Goal: Information Seeking & Learning: Find specific page/section

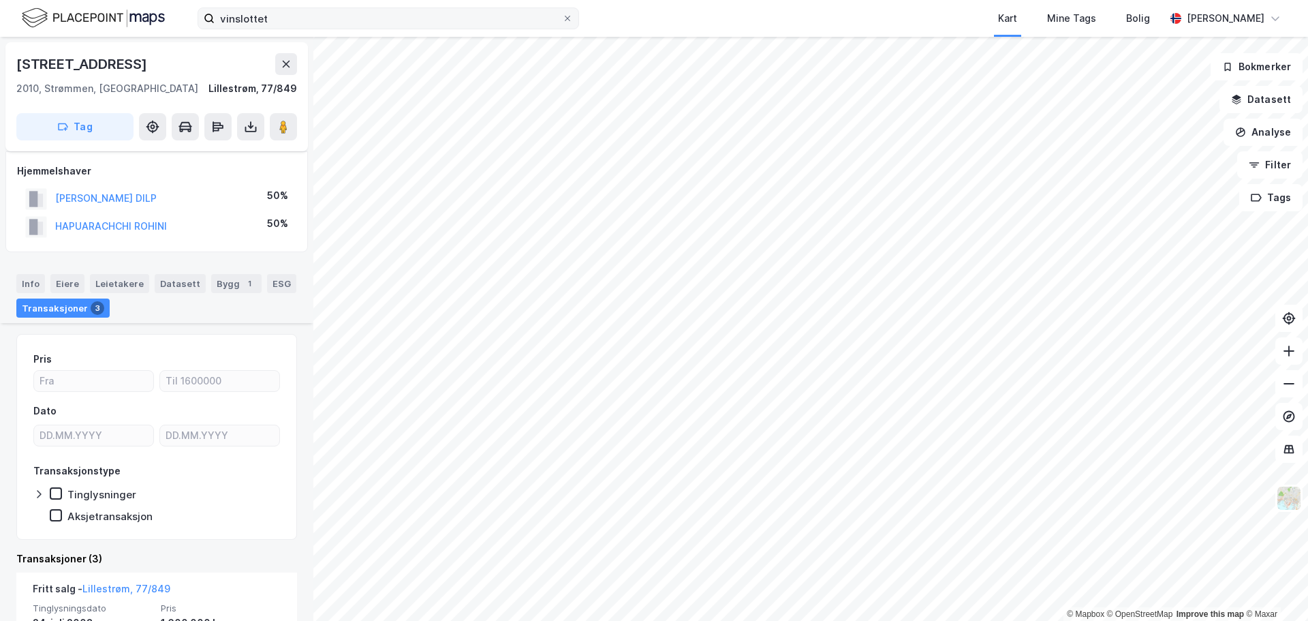
scroll to position [204, 0]
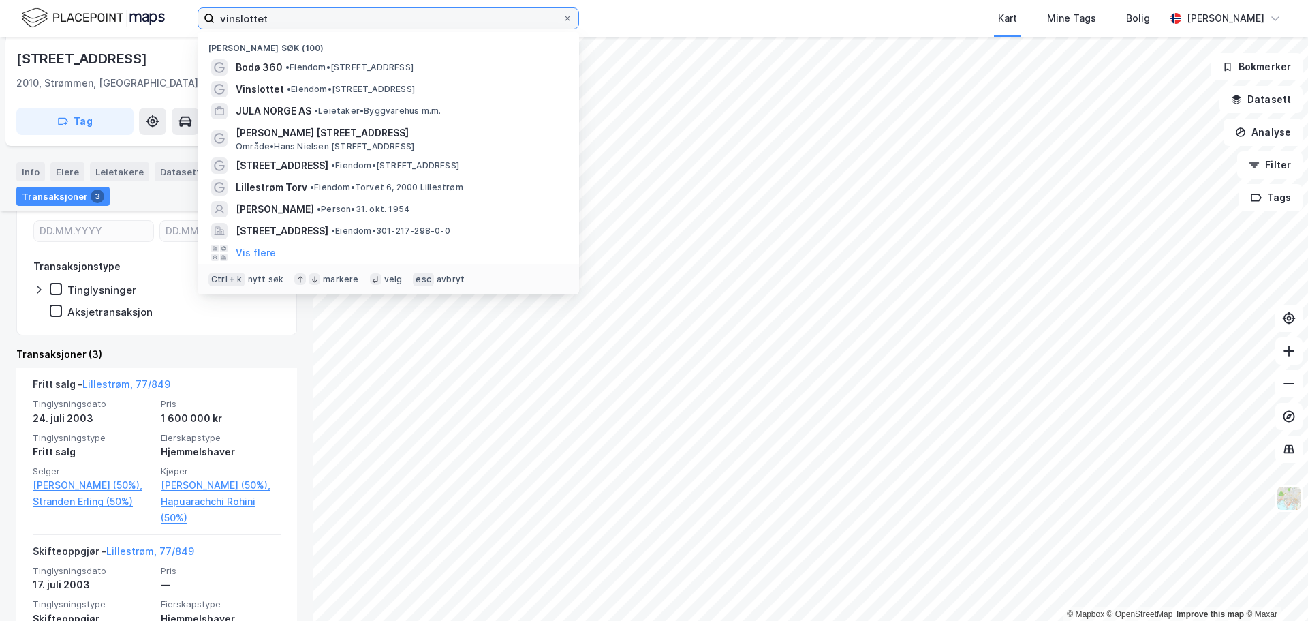
click at [314, 22] on input "vinslottet" at bounding box center [388, 18] width 347 height 20
click at [314, 21] on input "vinslottet" at bounding box center [388, 18] width 347 height 20
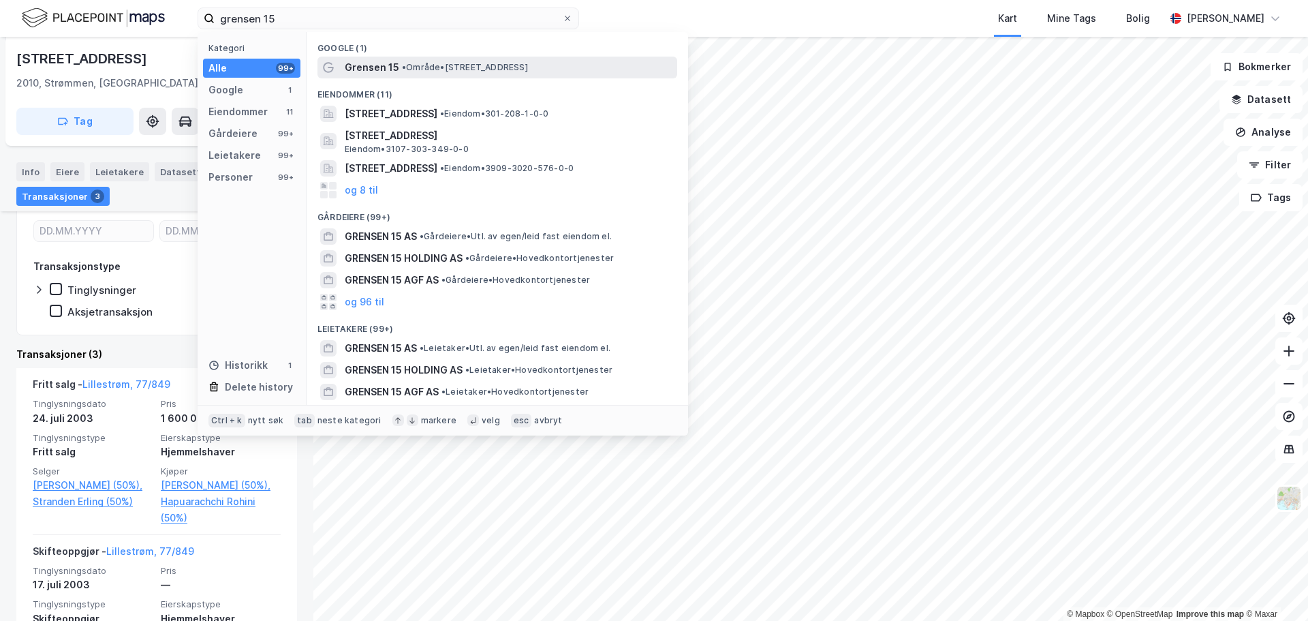
click at [456, 67] on span "• Område • Grensen 15, 0159 Oslo" at bounding box center [465, 67] width 126 height 11
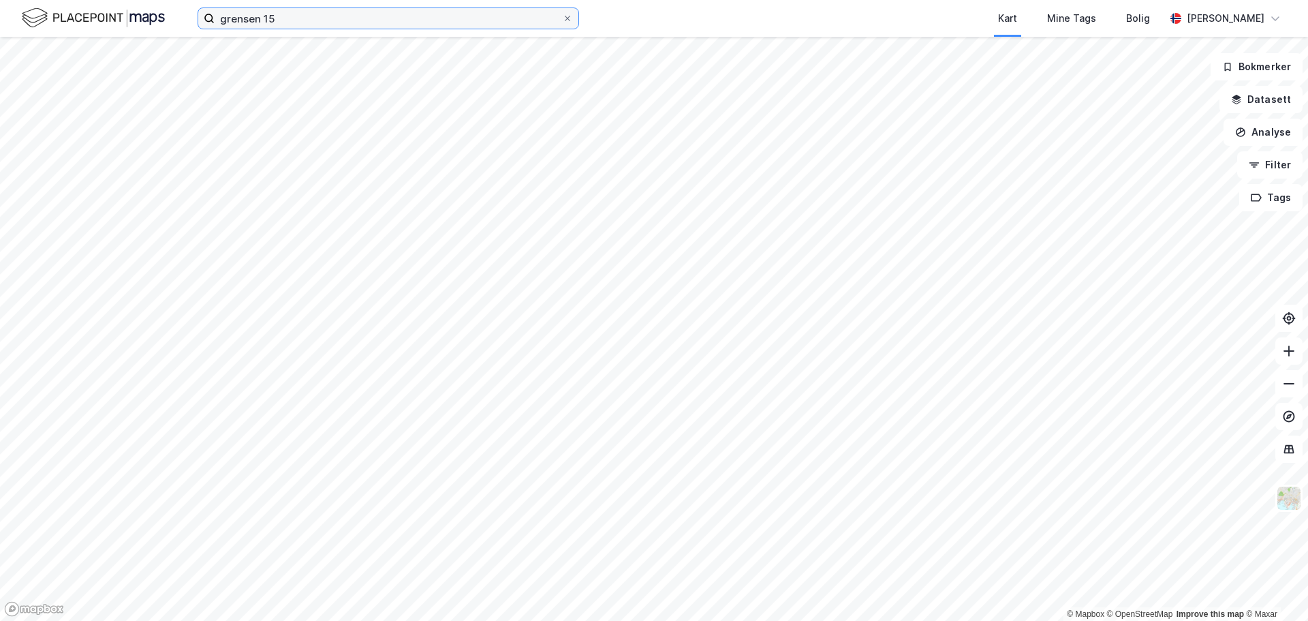
click at [311, 10] on input "grensen 15" at bounding box center [388, 18] width 347 height 20
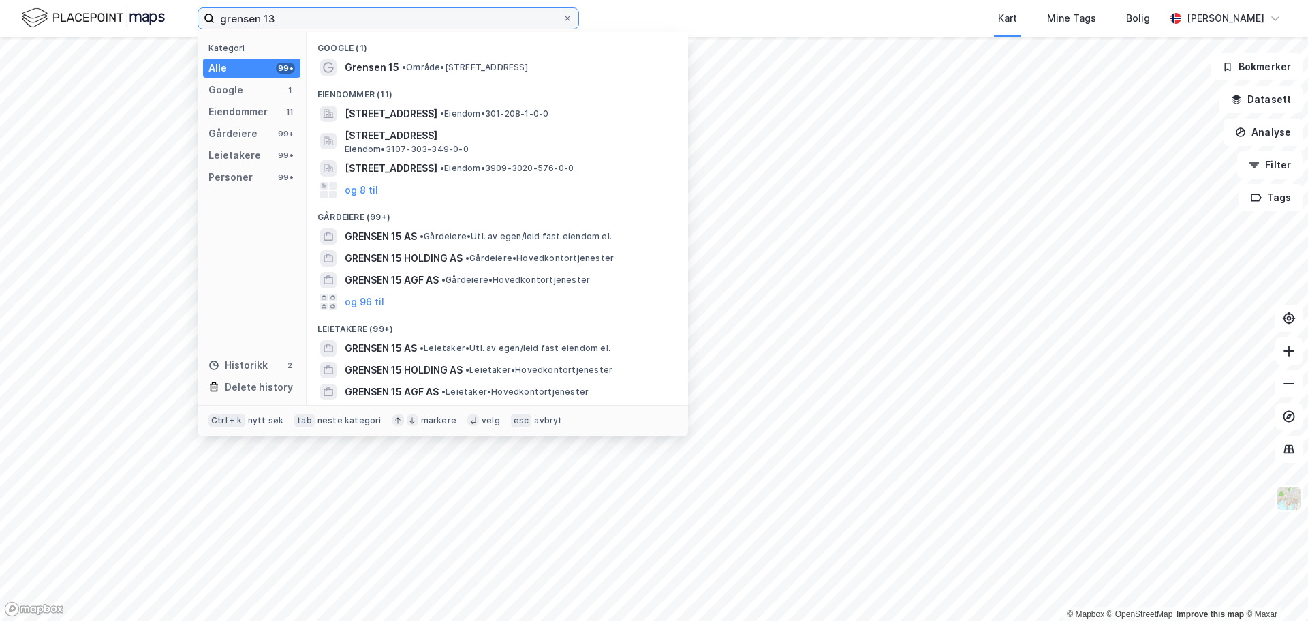
type input "grensen 13"
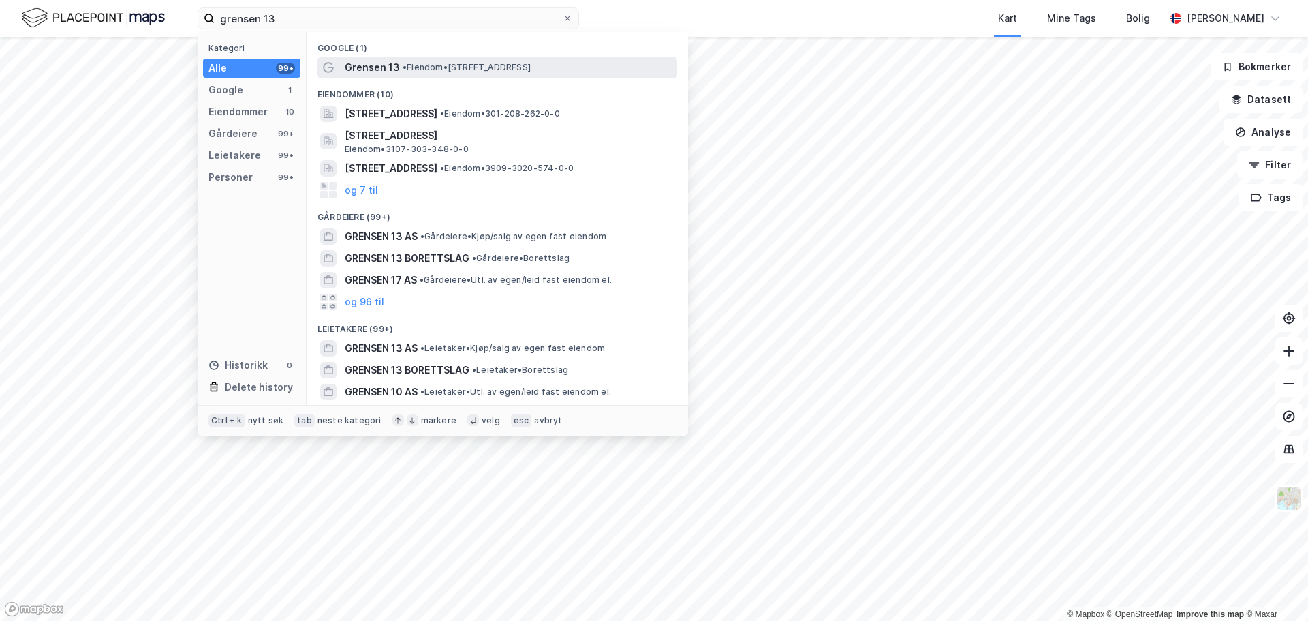
click at [437, 71] on span "• Eiendom • Grensen 13, 0159 Oslo" at bounding box center [467, 67] width 128 height 11
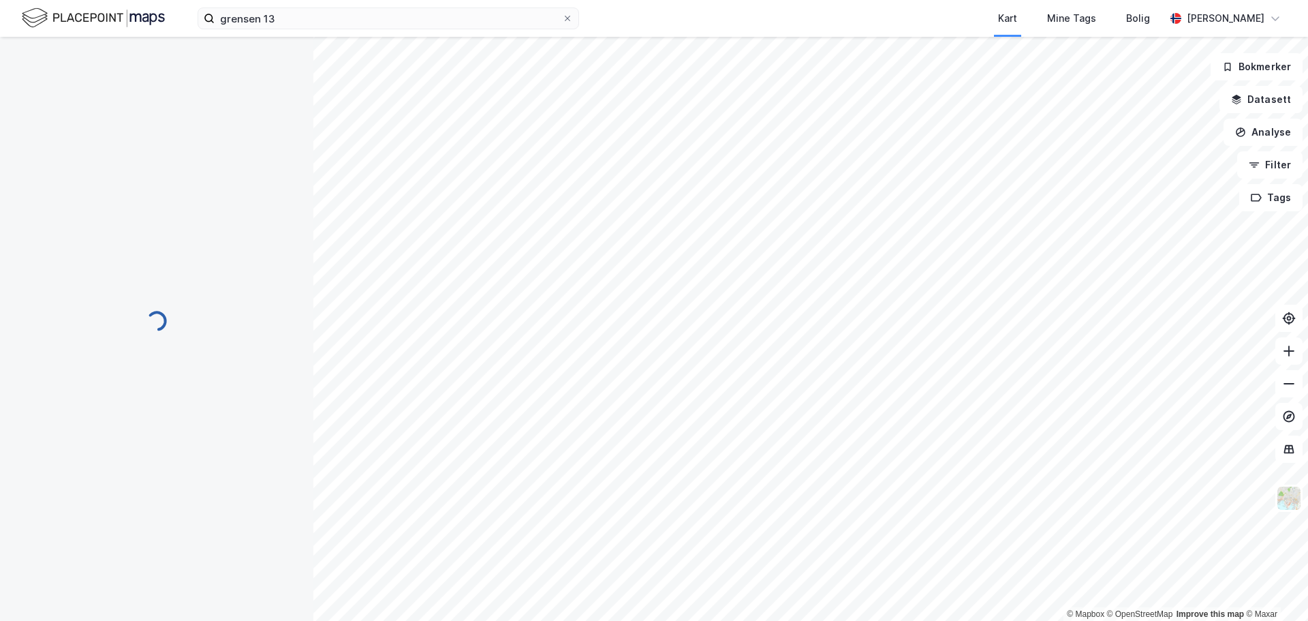
scroll to position [76, 0]
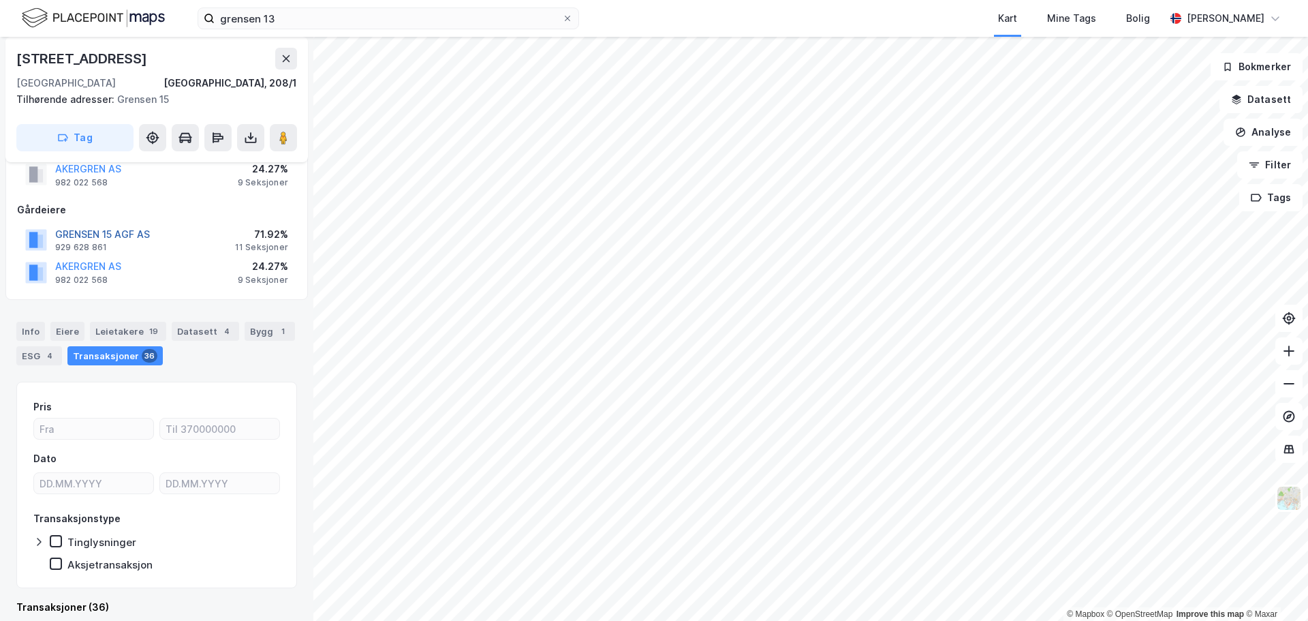
click at [0, 0] on button "GRENSEN 15 AGF AS" at bounding box center [0, 0] width 0 height 0
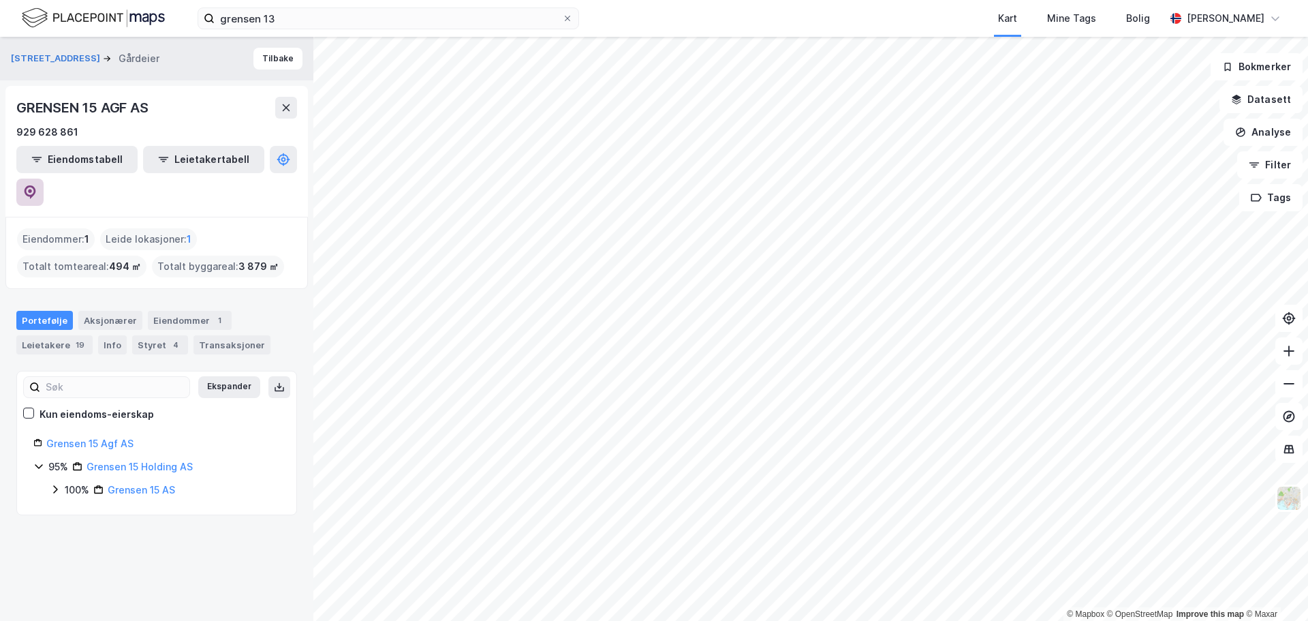
click at [37, 185] on icon at bounding box center [30, 192] width 14 height 14
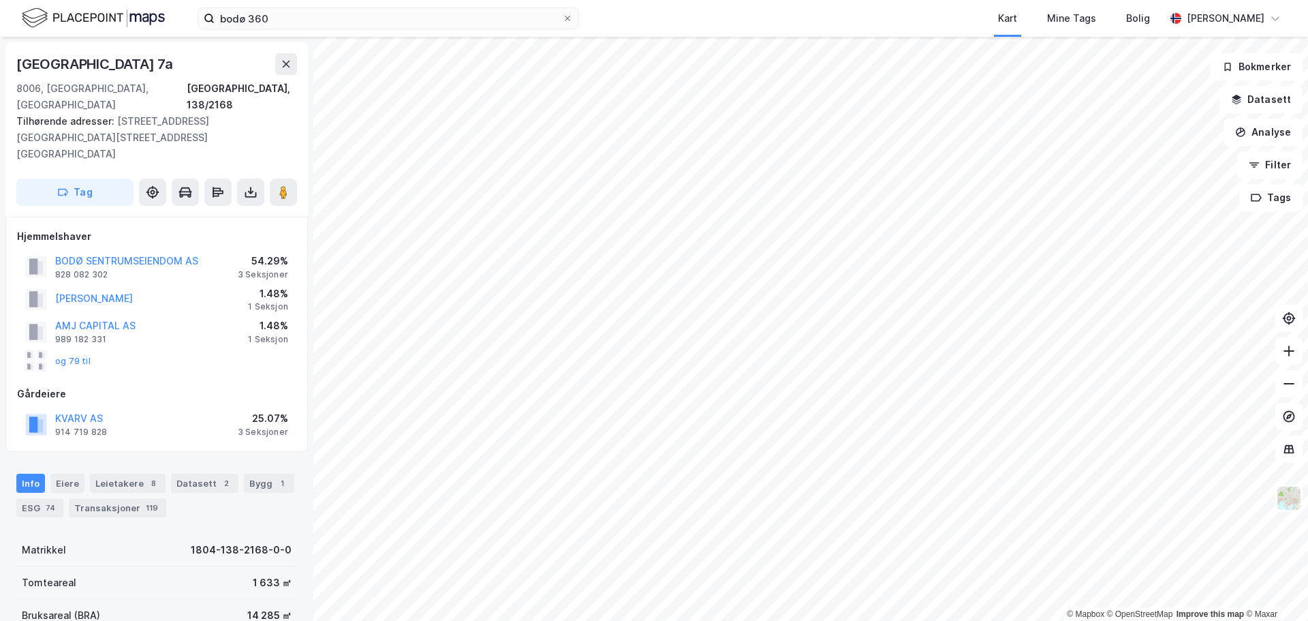
click at [97, 17] on img at bounding box center [93, 18] width 143 height 24
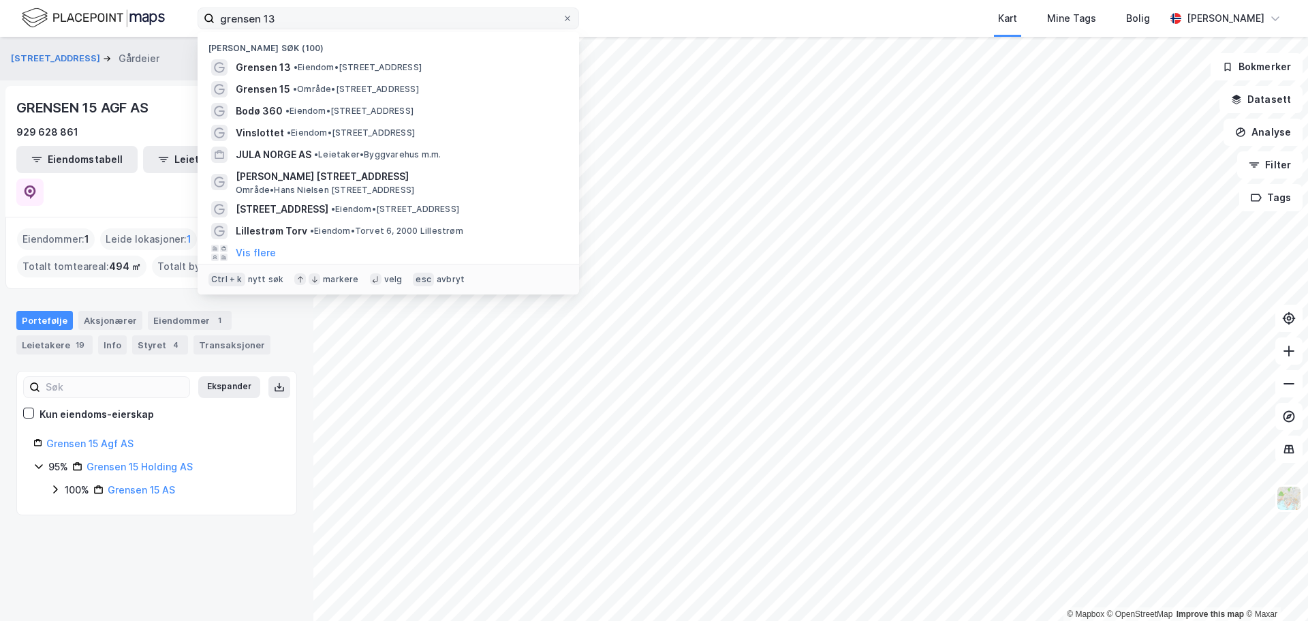
click at [361, 19] on input "grensen 13" at bounding box center [388, 18] width 347 height 20
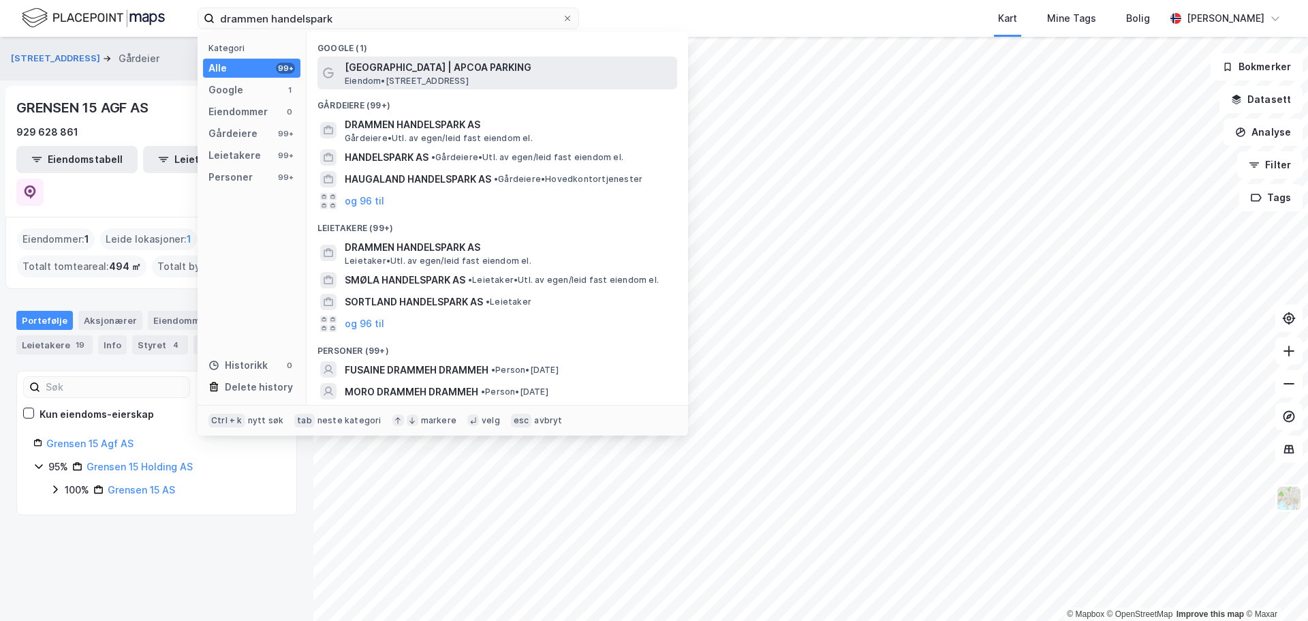
type input "drammen handelspark"
click at [395, 74] on span "Drammen Handelspark | APCOA PARKING" at bounding box center [508, 67] width 327 height 16
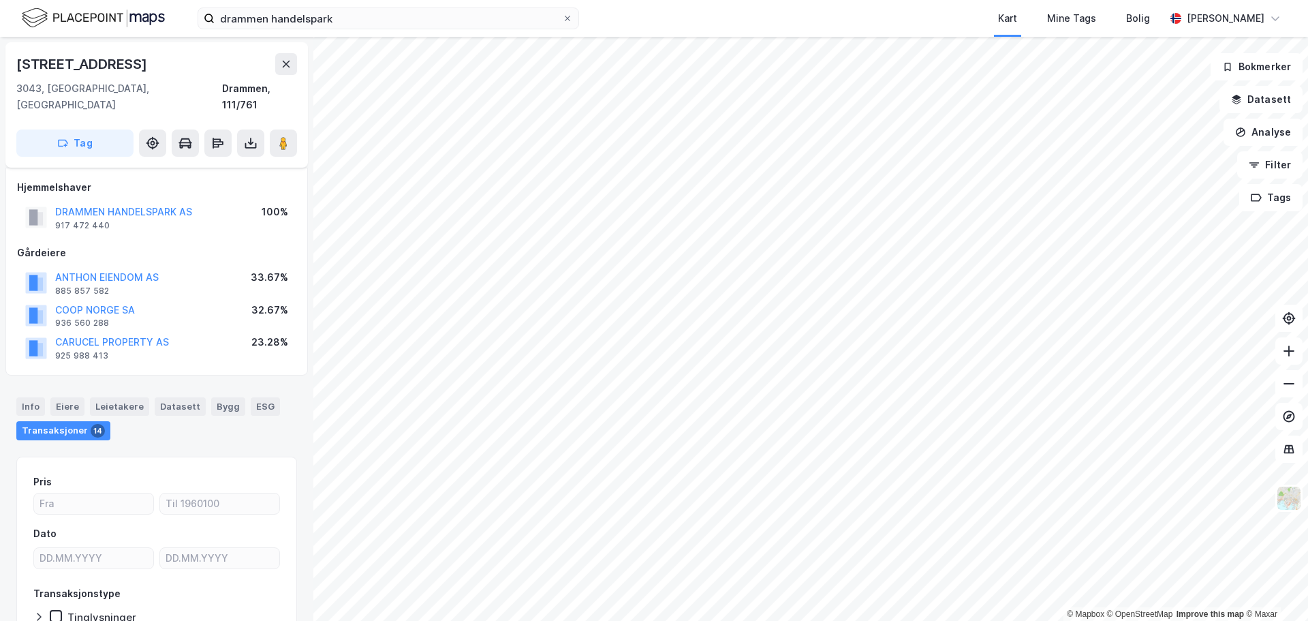
scroll to position [74, 0]
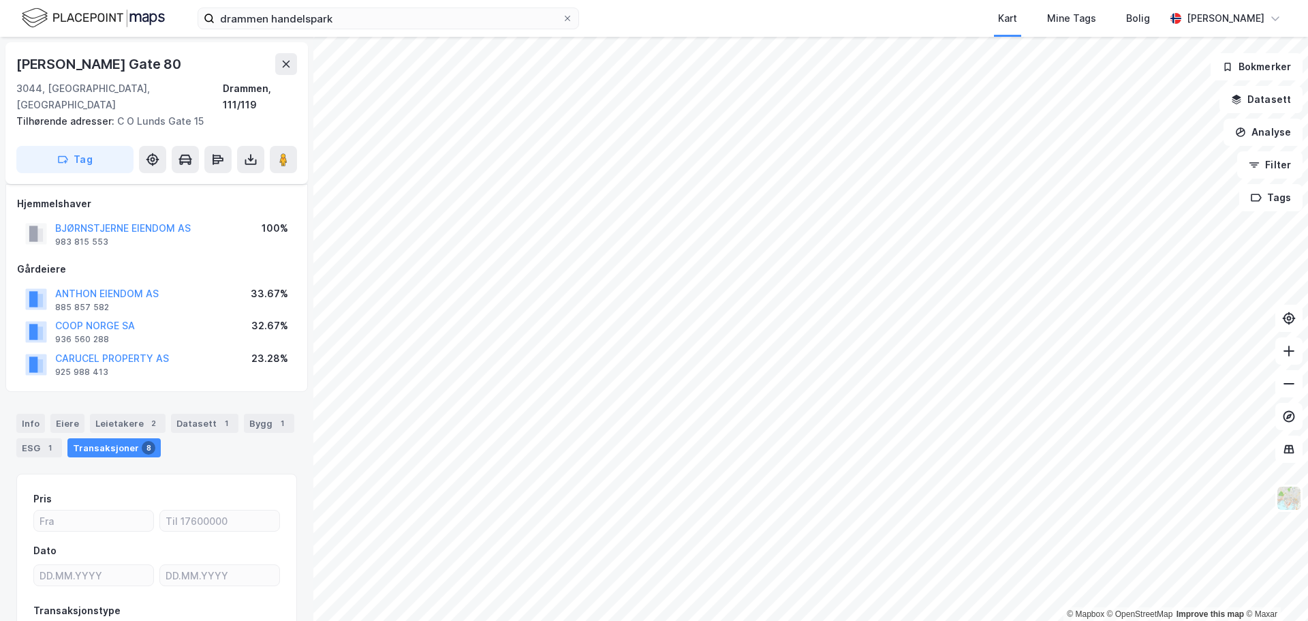
scroll to position [74, 0]
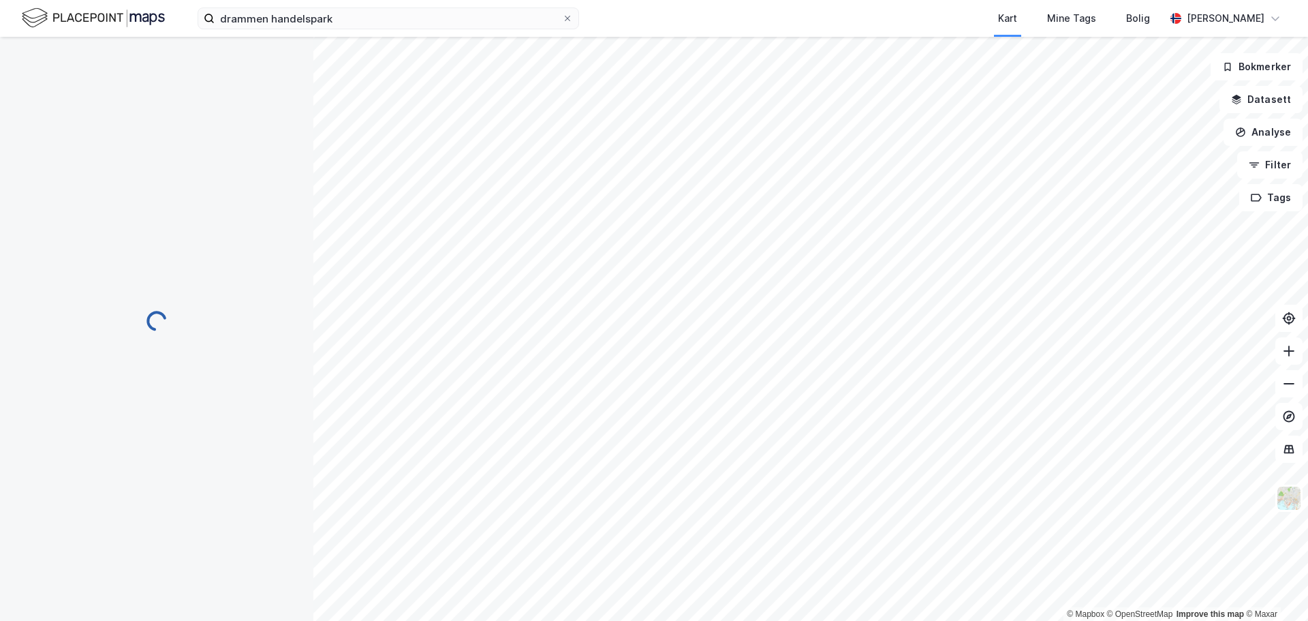
scroll to position [74, 0]
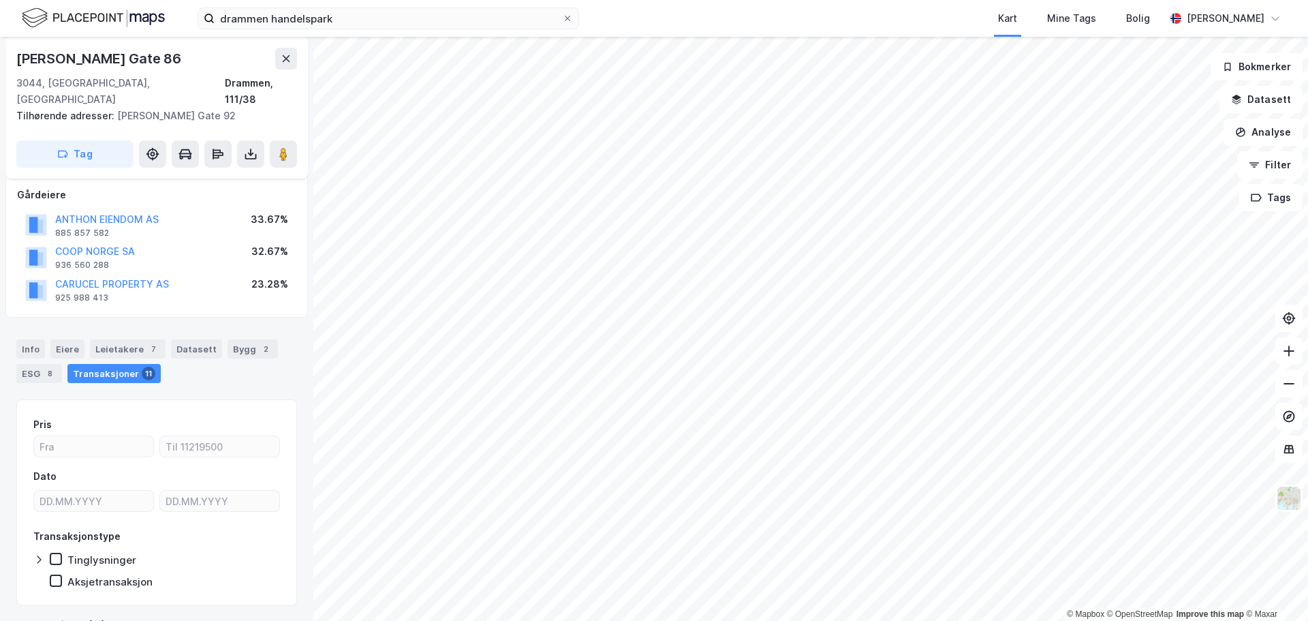
scroll to position [74, 0]
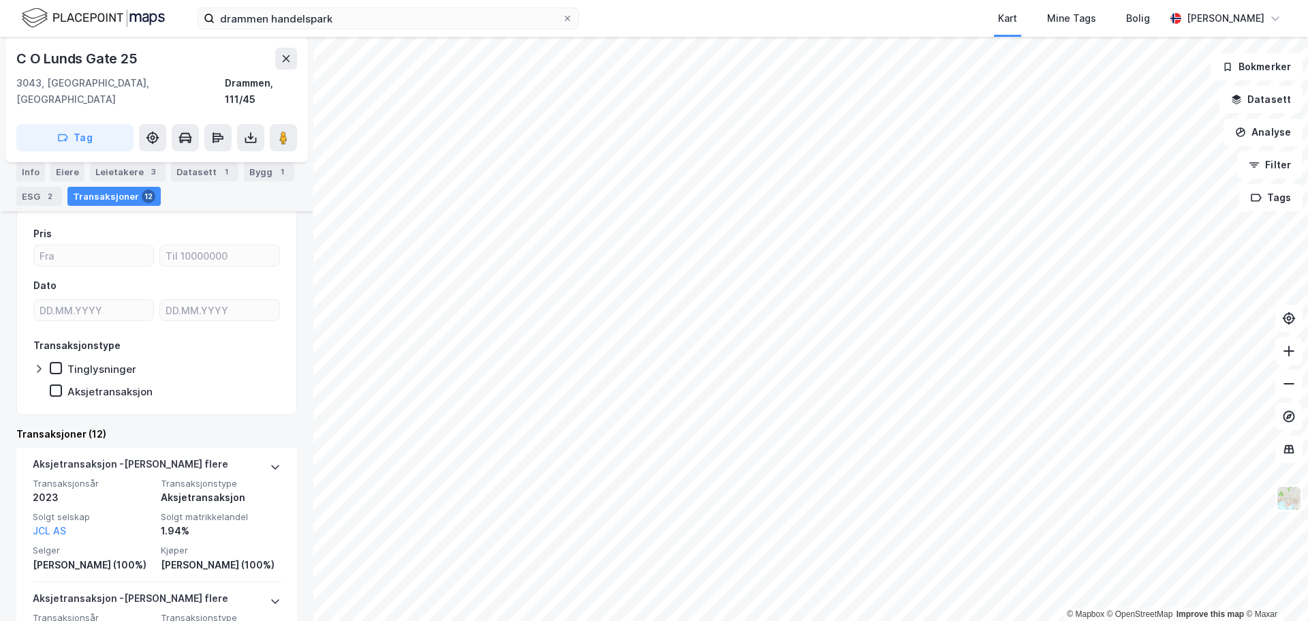
scroll to position [279, 0]
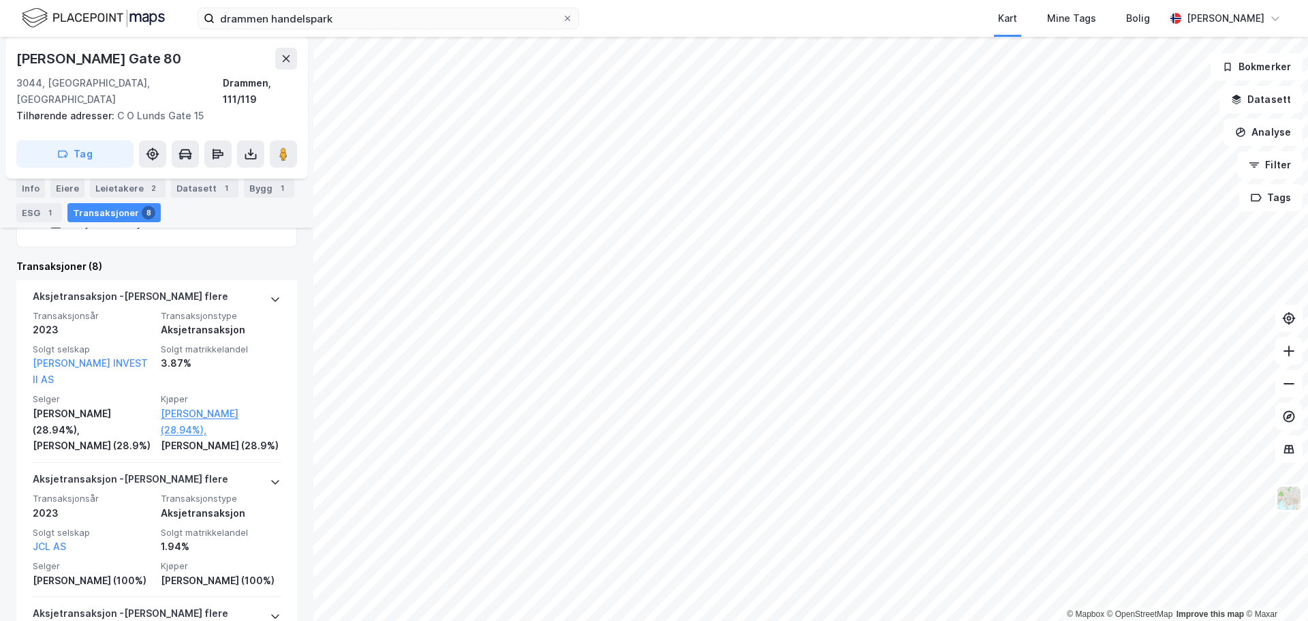
scroll to position [24, 0]
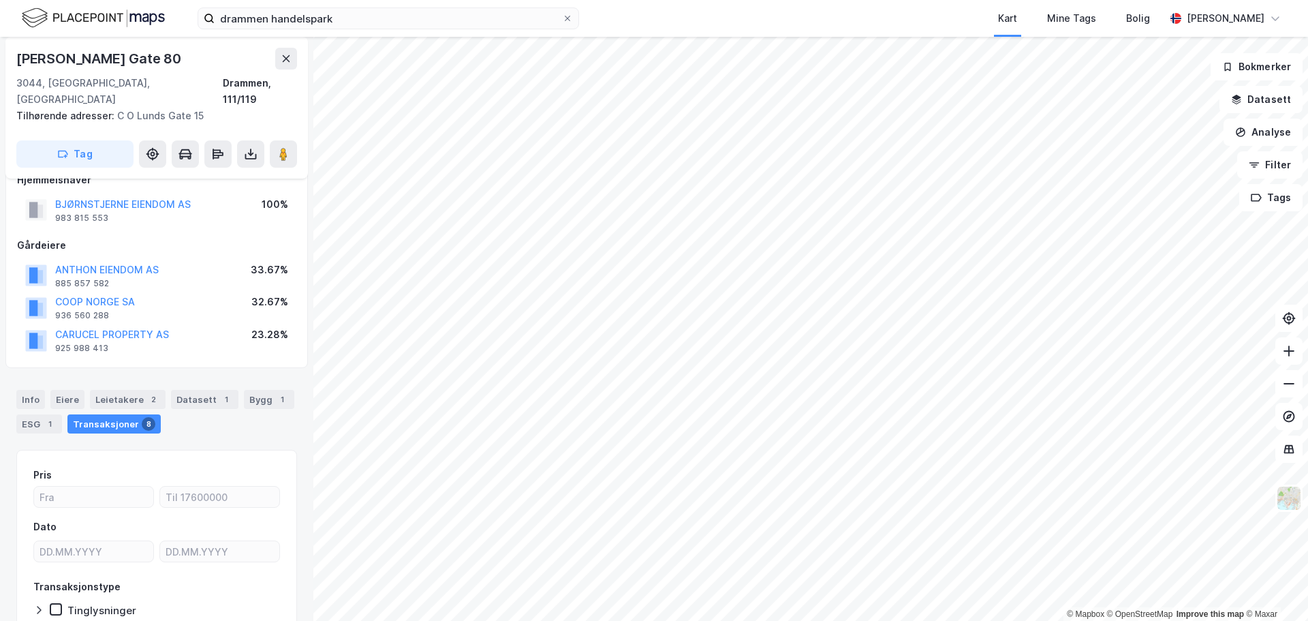
scroll to position [24, 0]
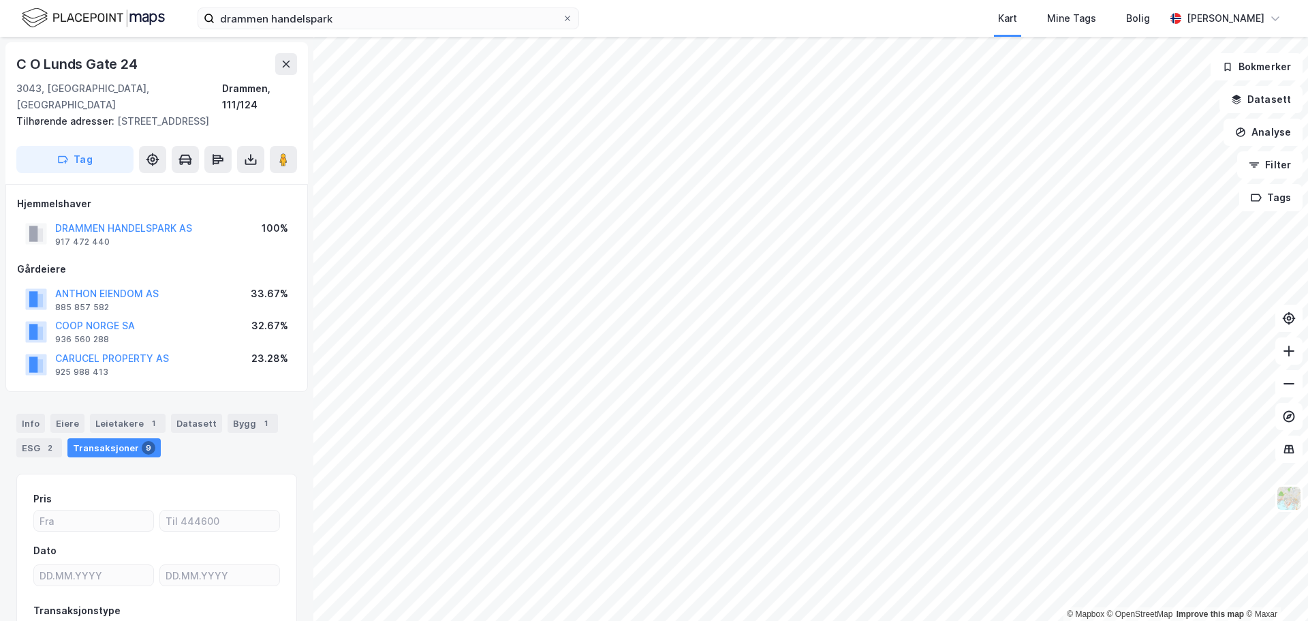
scroll to position [1, 0]
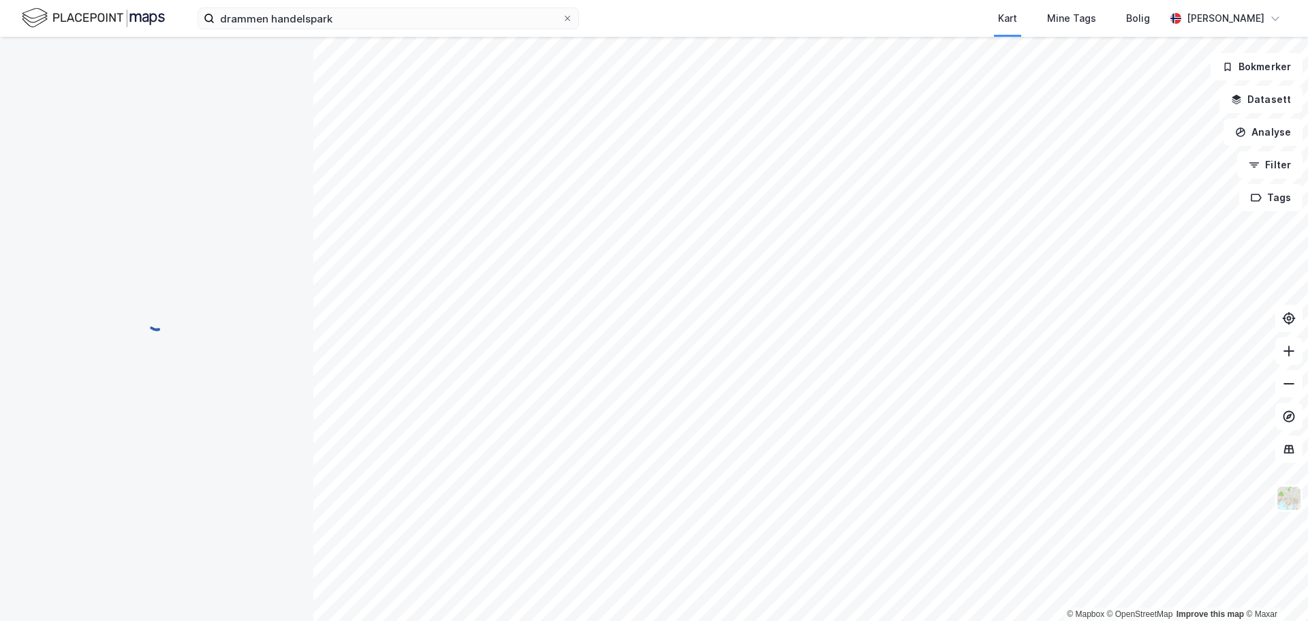
scroll to position [1, 0]
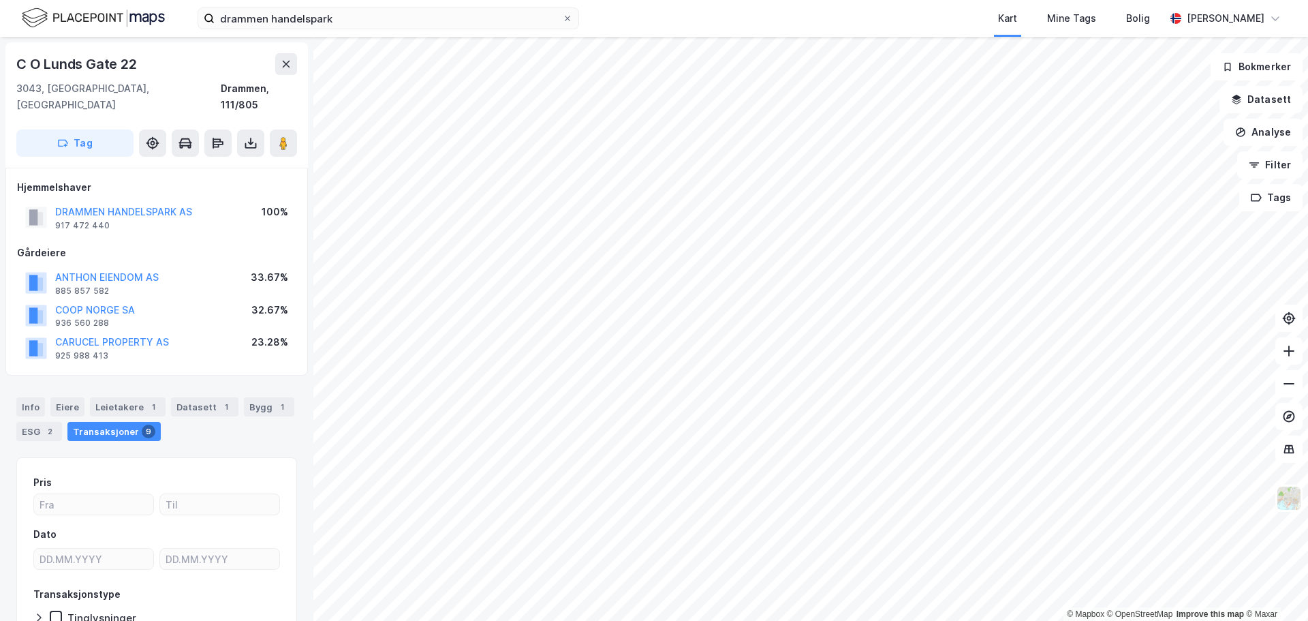
scroll to position [1, 0]
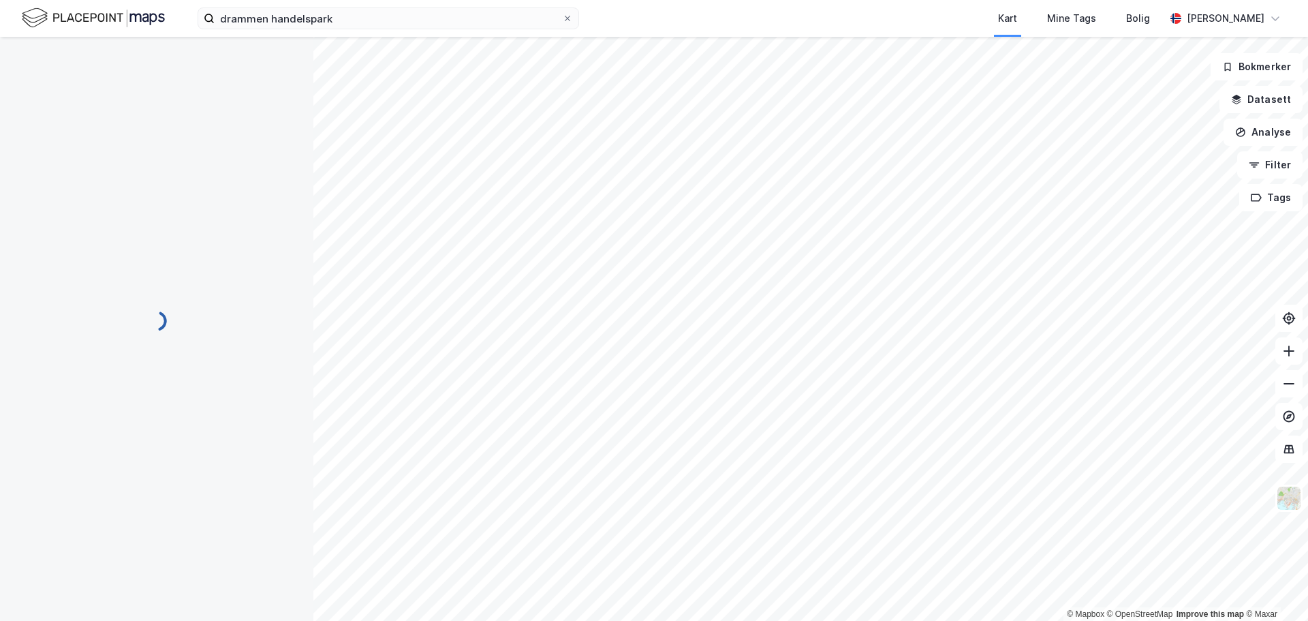
scroll to position [1, 0]
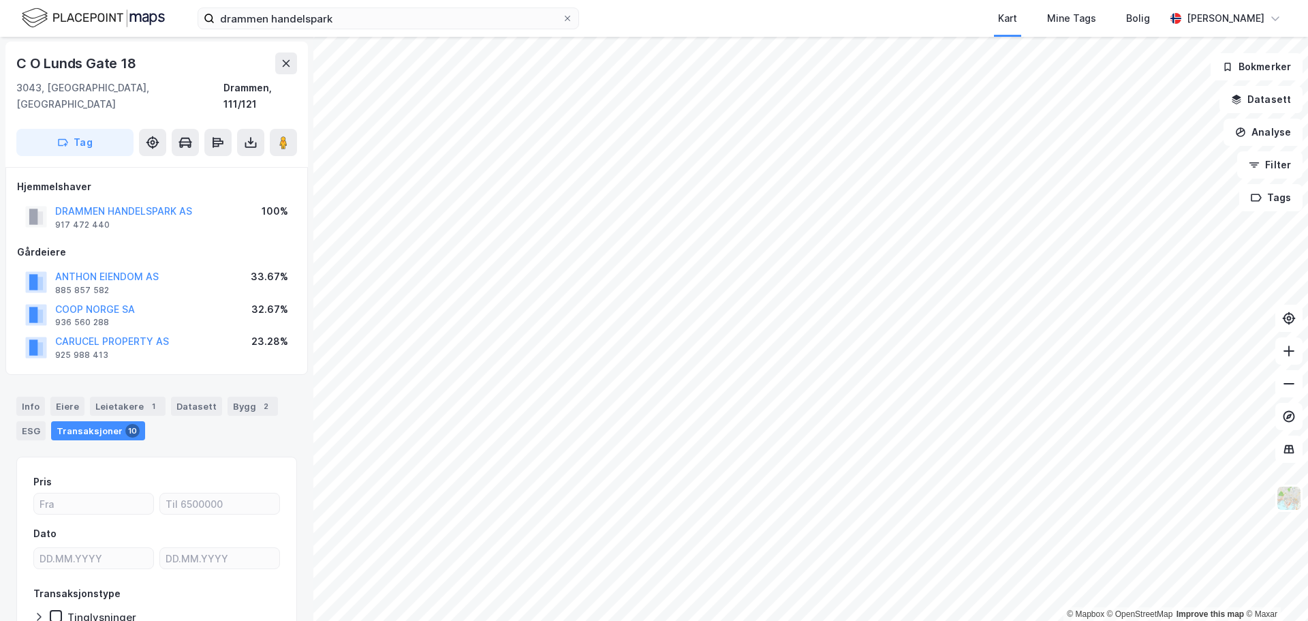
scroll to position [1, 0]
drag, startPoint x: 150, startPoint y: 259, endPoint x: 133, endPoint y: 257, distance: 17.2
click at [0, 0] on button "ANTHON EIENDOM AS" at bounding box center [0, 0] width 0 height 0
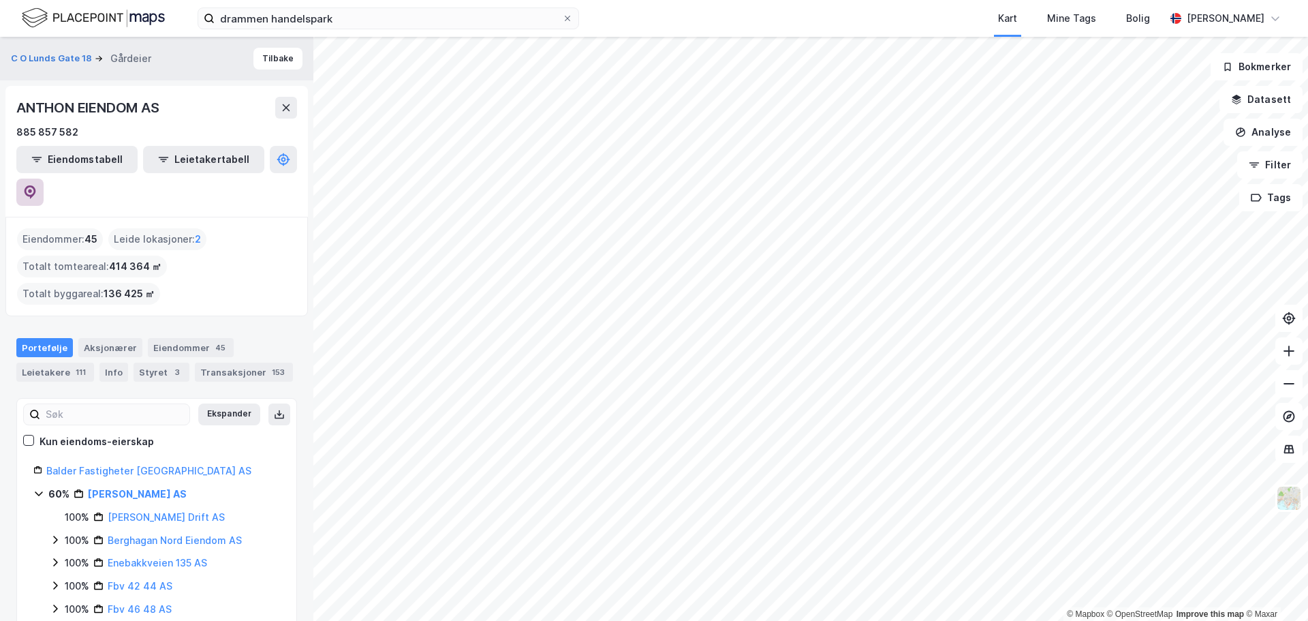
click at [44, 178] on button at bounding box center [29, 191] width 27 height 27
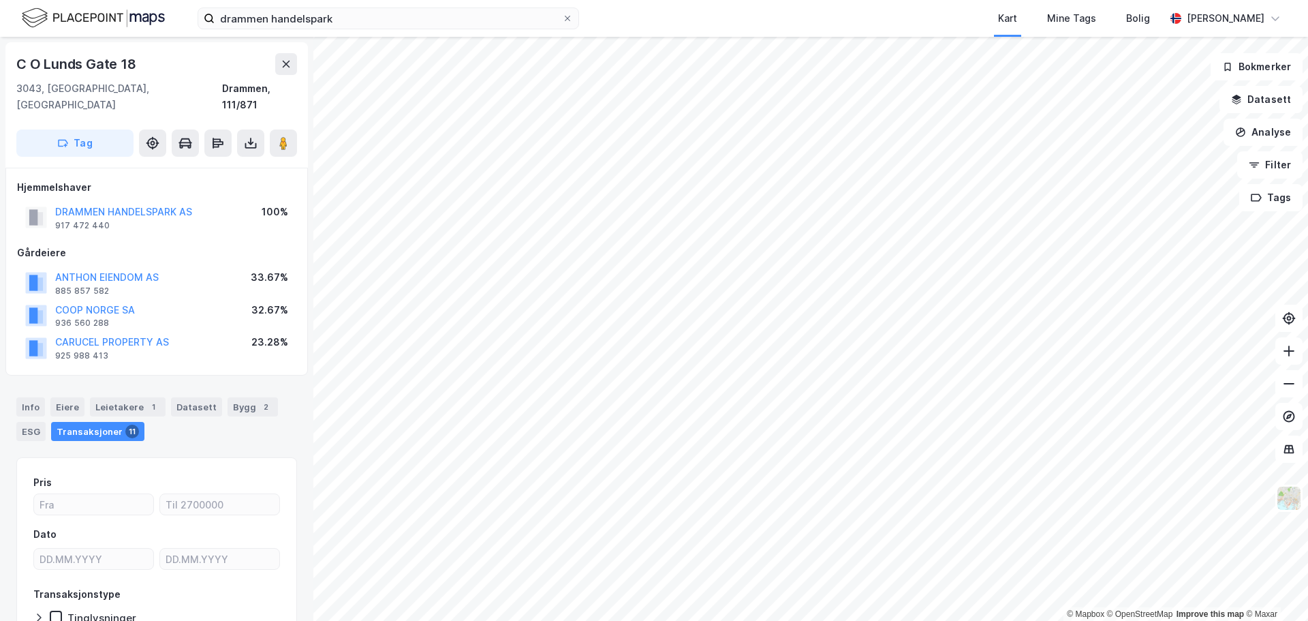
scroll to position [1, 0]
drag, startPoint x: 135, startPoint y: 193, endPoint x: 111, endPoint y: 221, distance: 36.2
click at [111, 221] on div "Hjemmelshaver DRAMMEN HANDELSPARK AS 917 472 440 100% Gårdeiere ANTHON EIENDOM …" at bounding box center [156, 270] width 279 height 185
click at [0, 0] on button "DRAMMEN HANDELSPARK AS" at bounding box center [0, 0] width 0 height 0
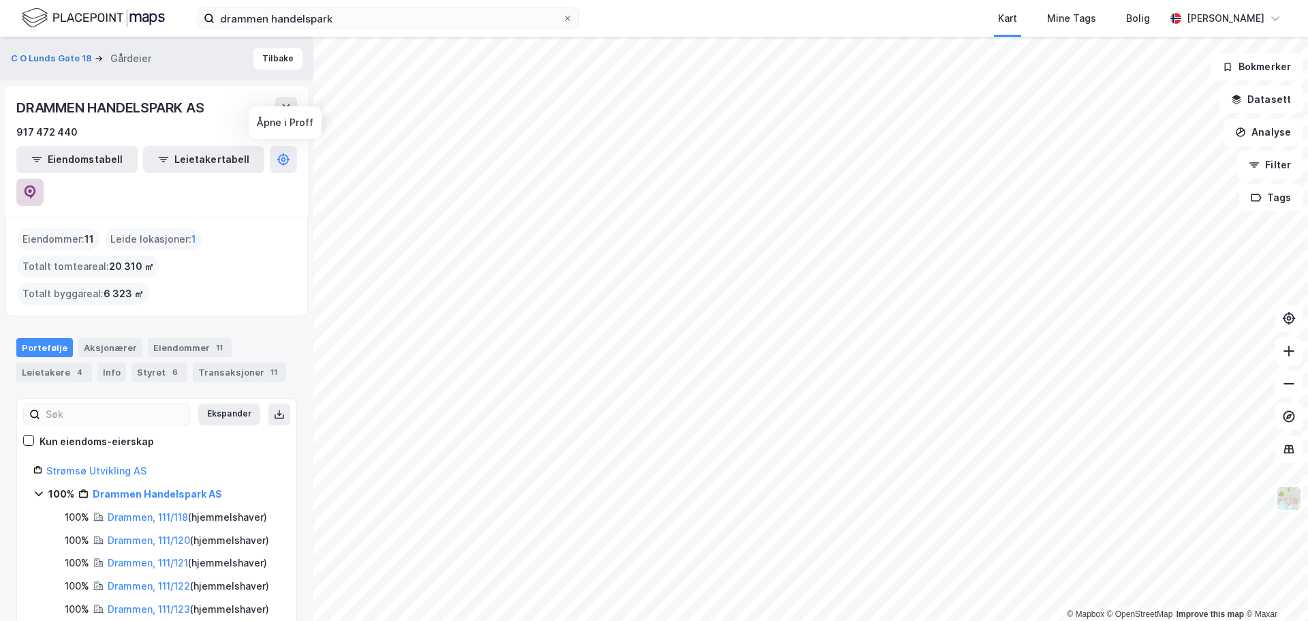
click at [36, 185] on icon at bounding box center [31, 192] width 12 height 14
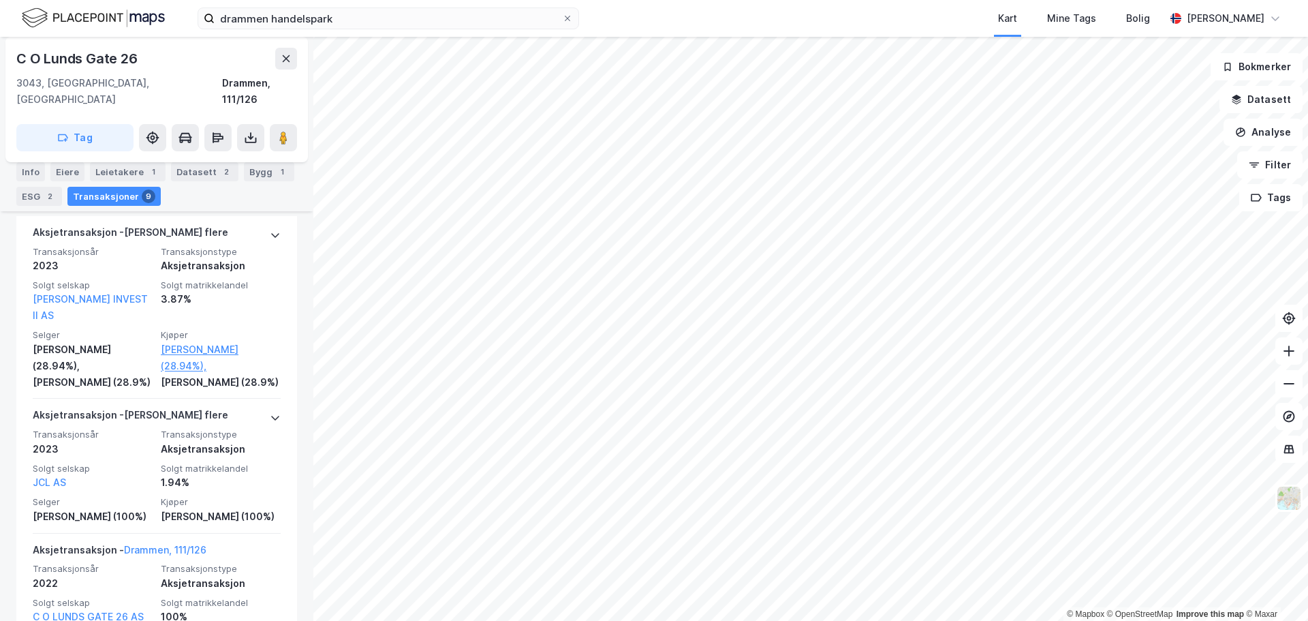
scroll to position [212, 0]
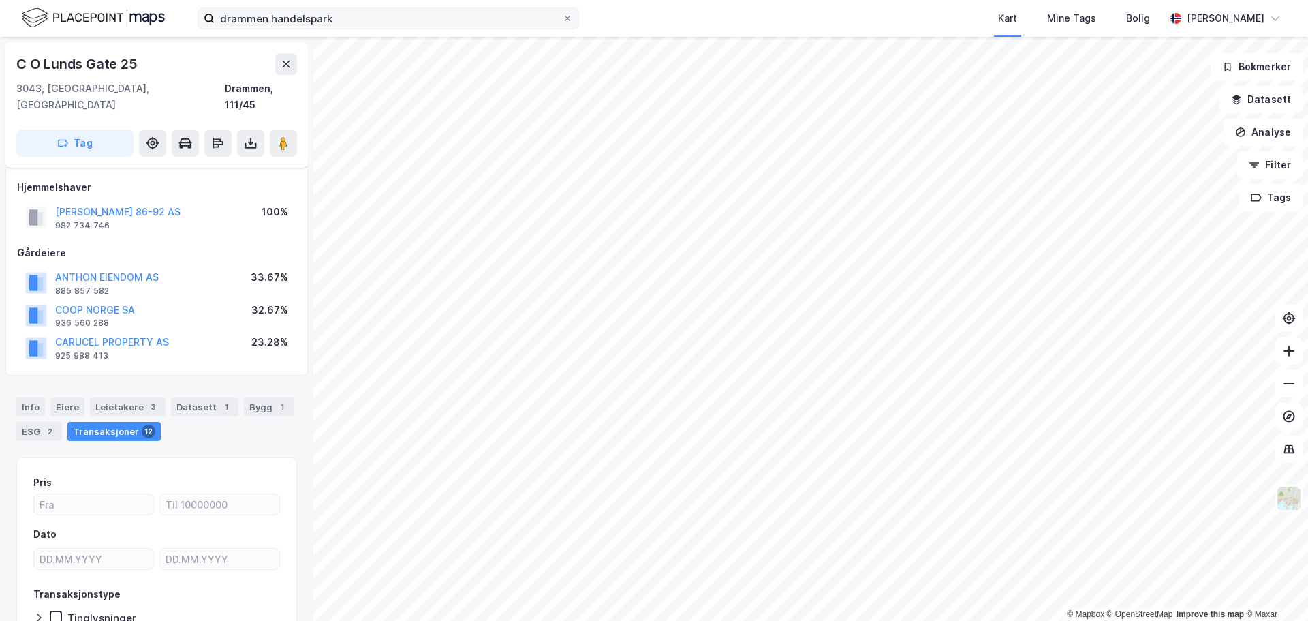
scroll to position [76, 0]
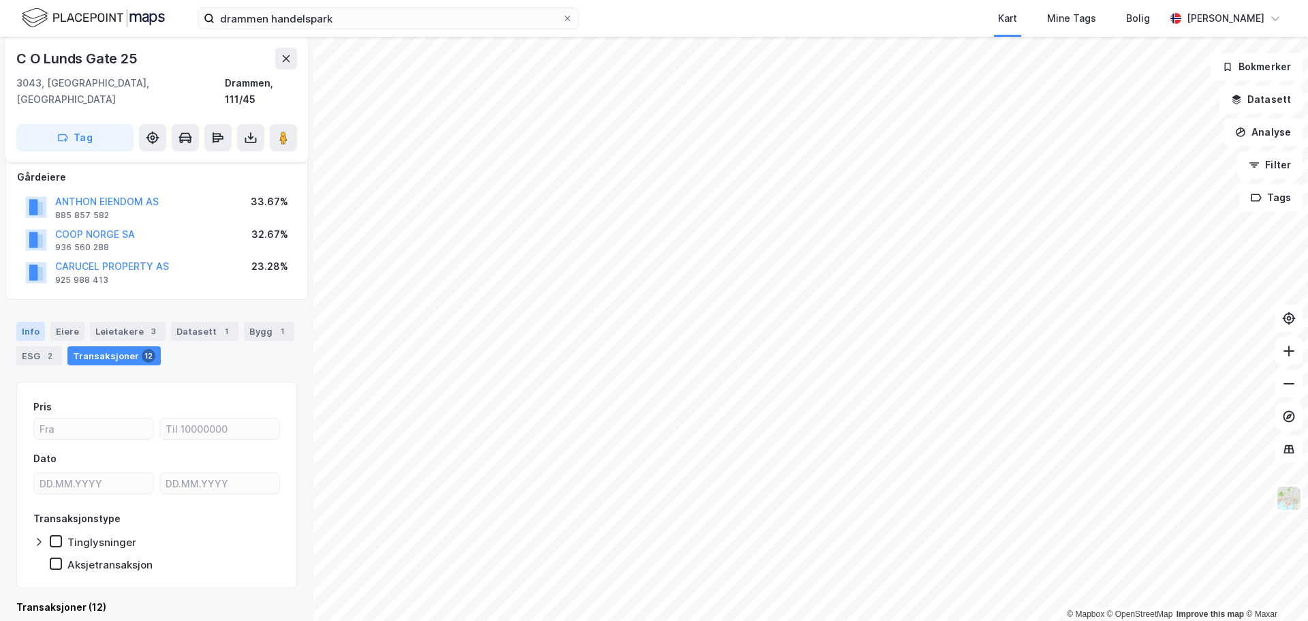
click at [39, 321] on div "Info" at bounding box center [30, 330] width 29 height 19
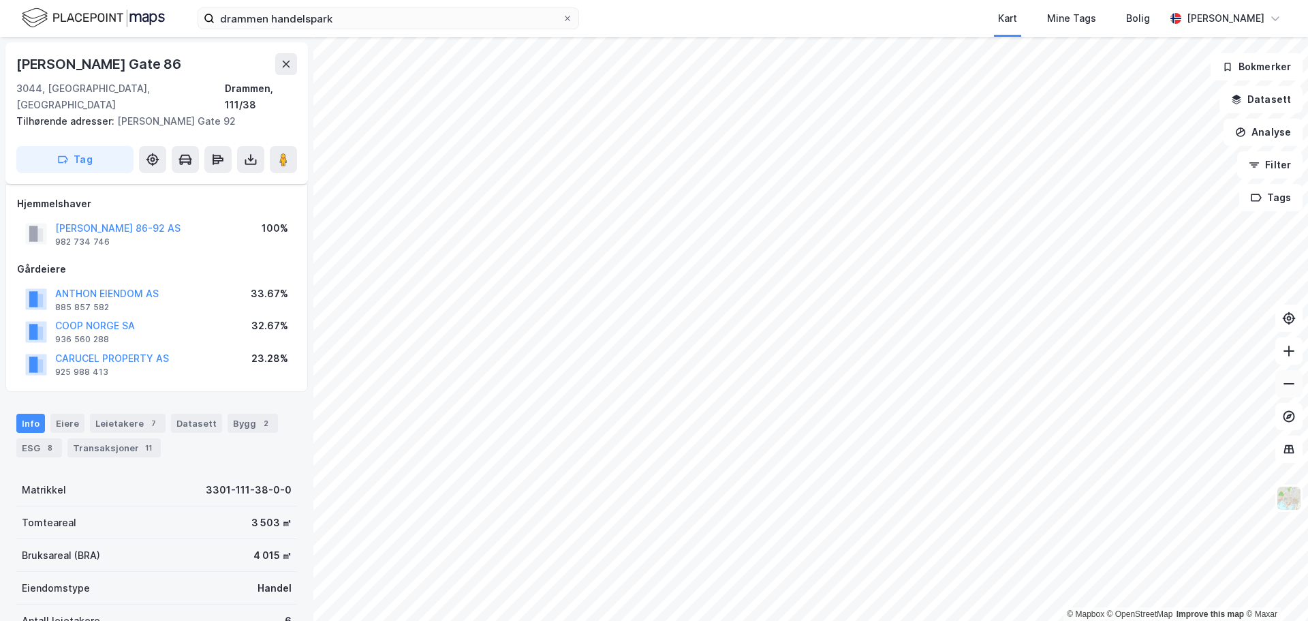
scroll to position [76, 0]
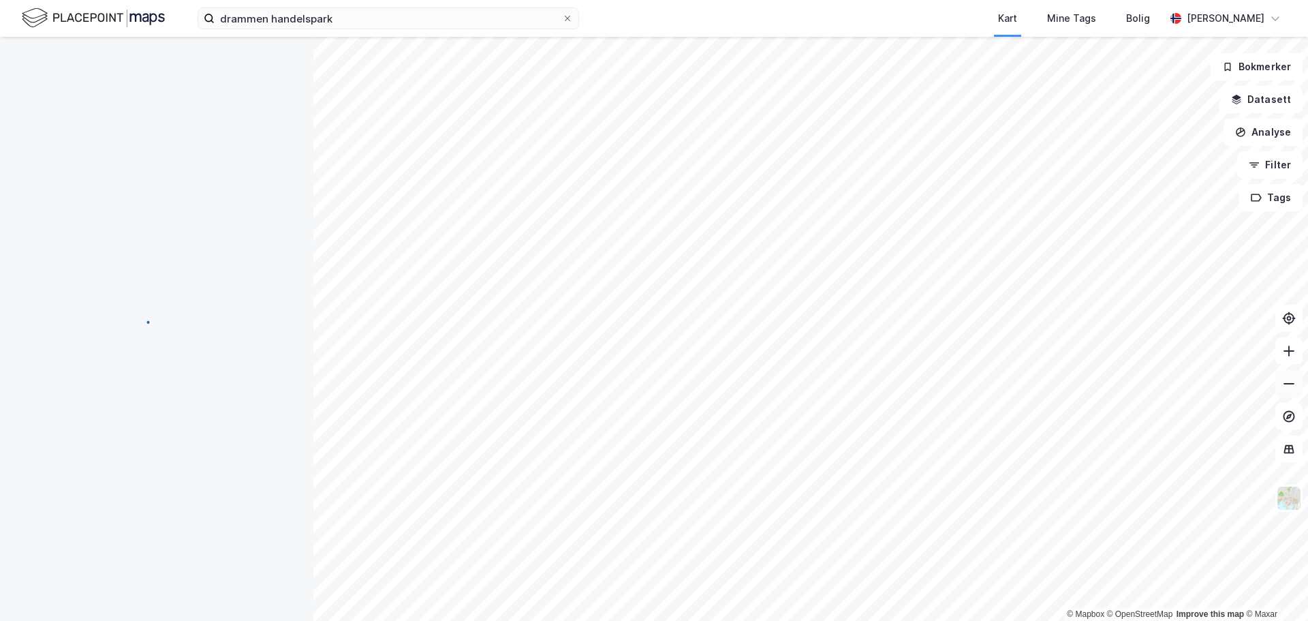
scroll to position [76, 0]
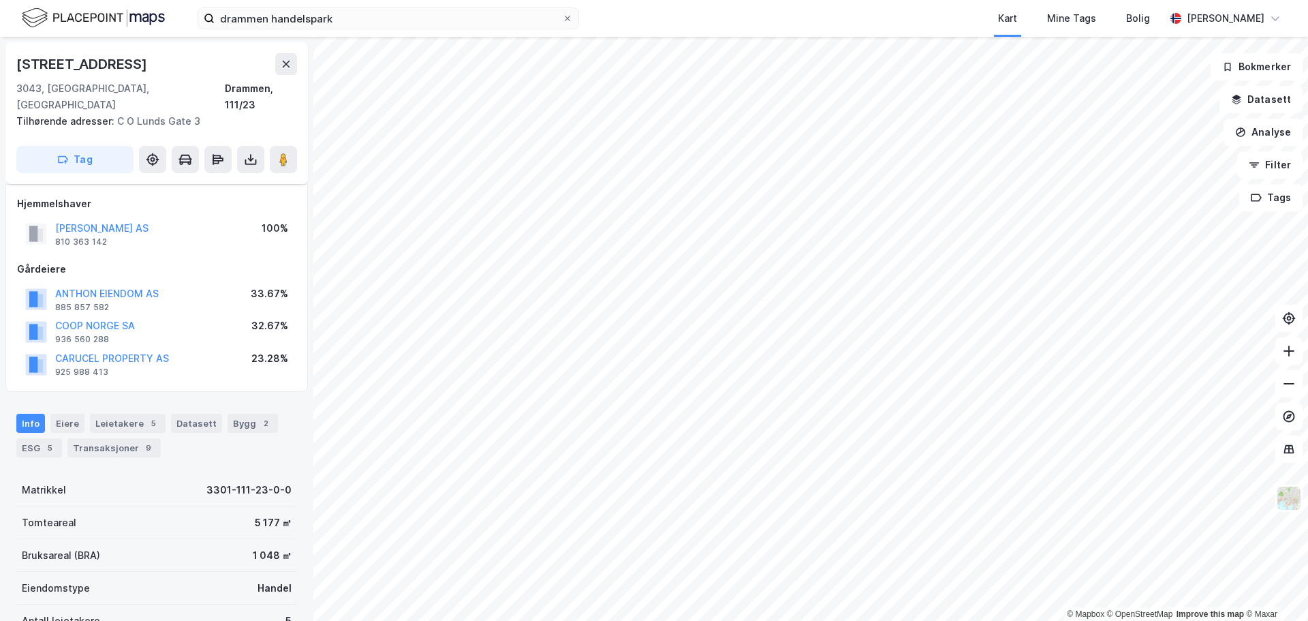
scroll to position [76, 0]
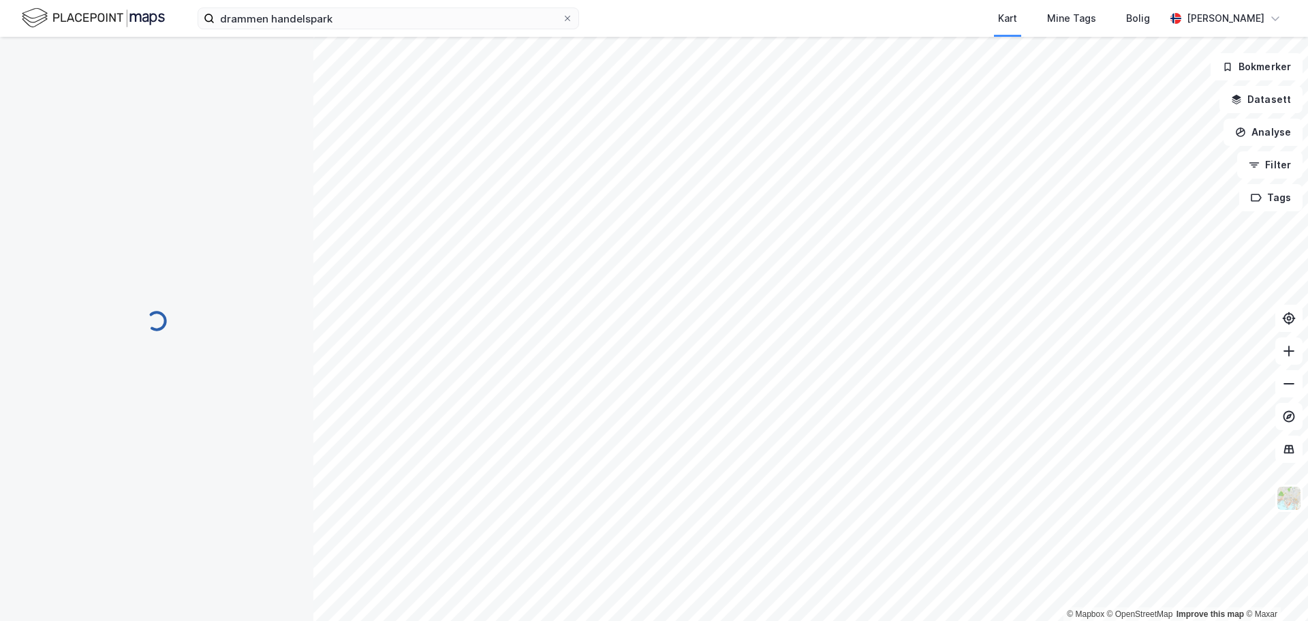
scroll to position [76, 0]
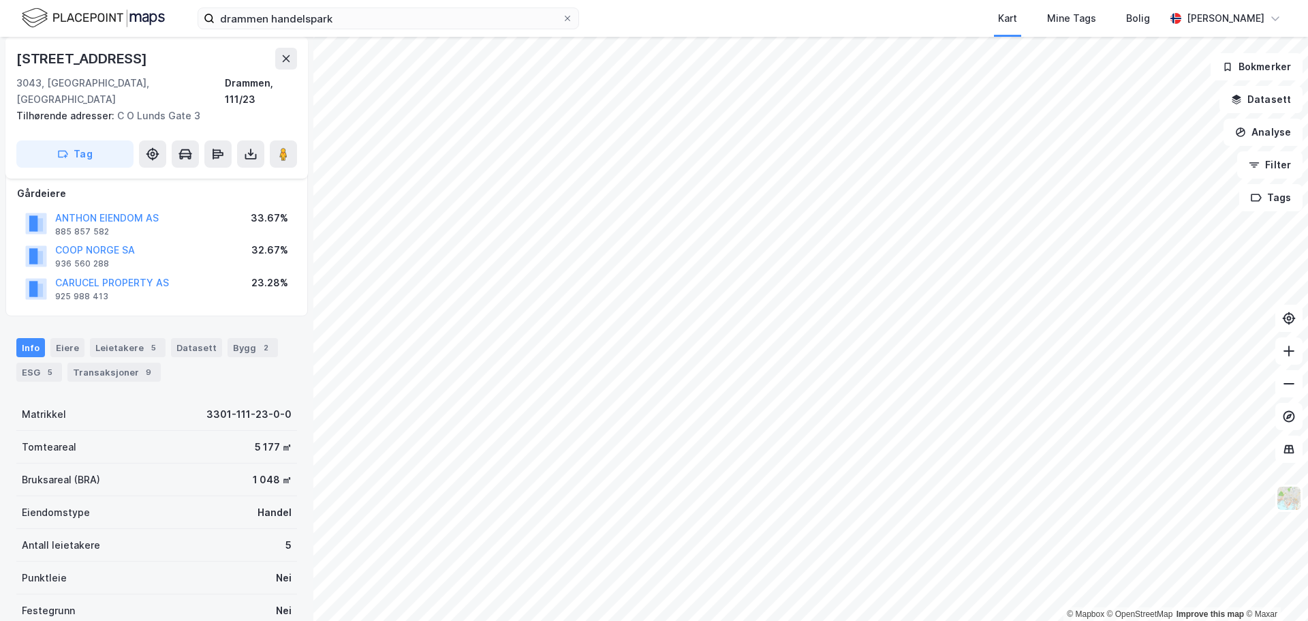
scroll to position [76, 0]
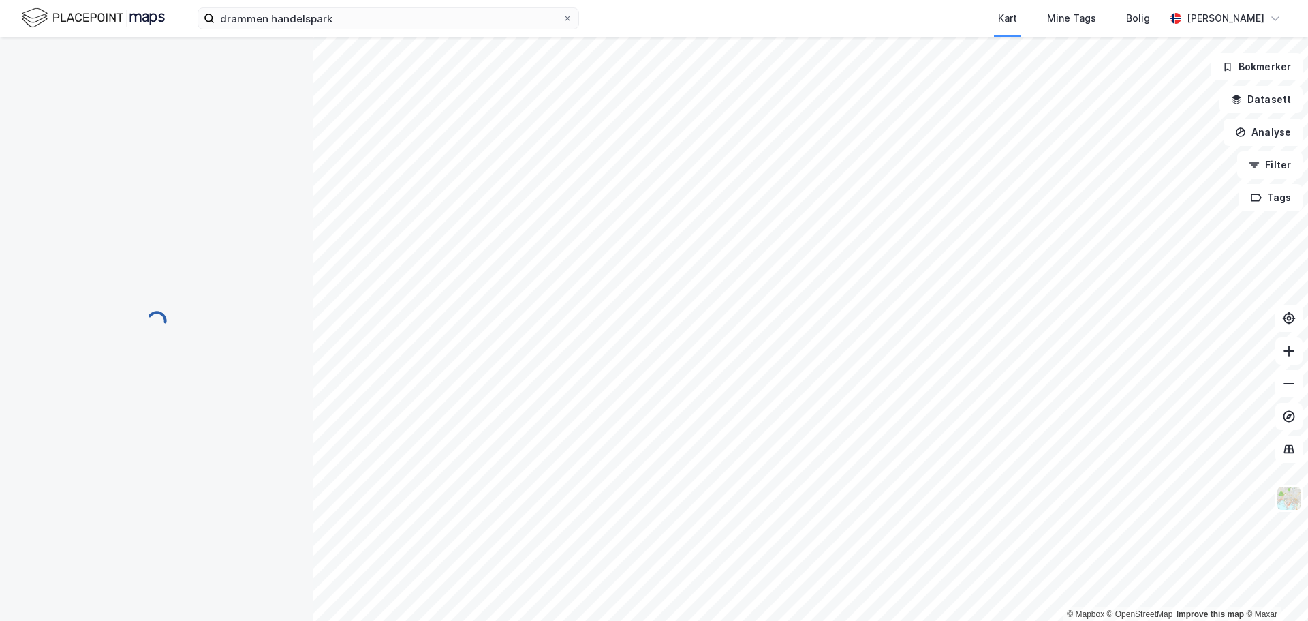
scroll to position [76, 0]
click at [268, 14] on input at bounding box center [397, 18] width 364 height 20
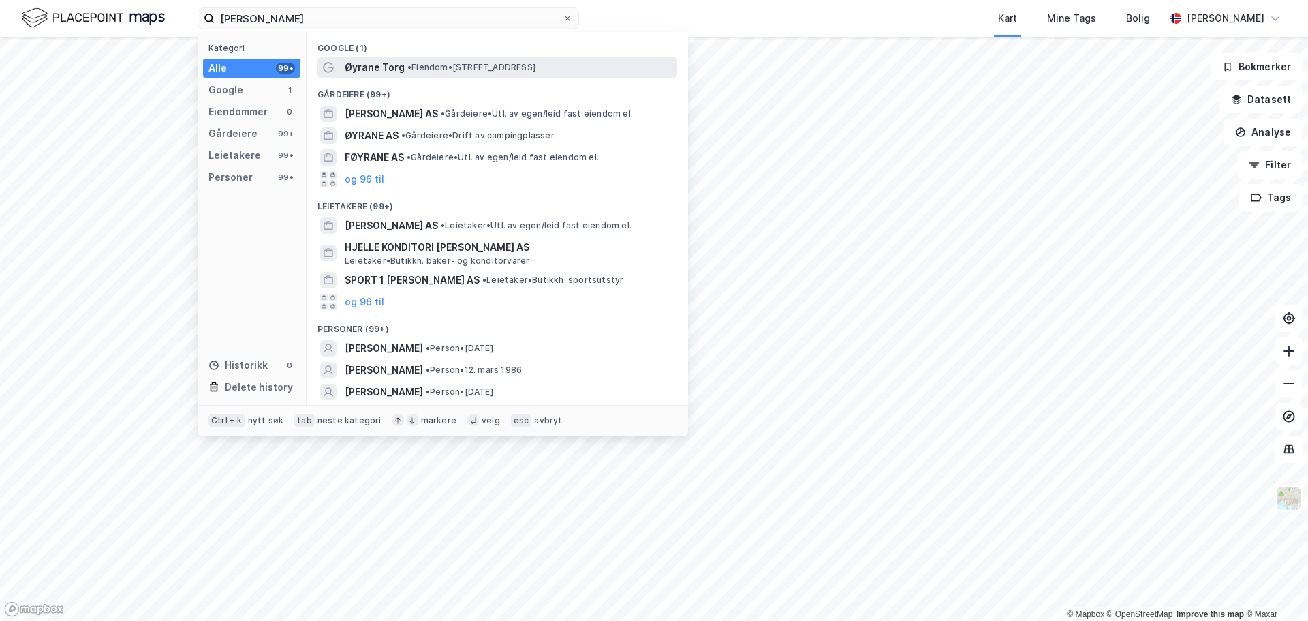
click at [438, 63] on span "• Eiendom • [STREET_ADDRESS]" at bounding box center [471, 67] width 128 height 11
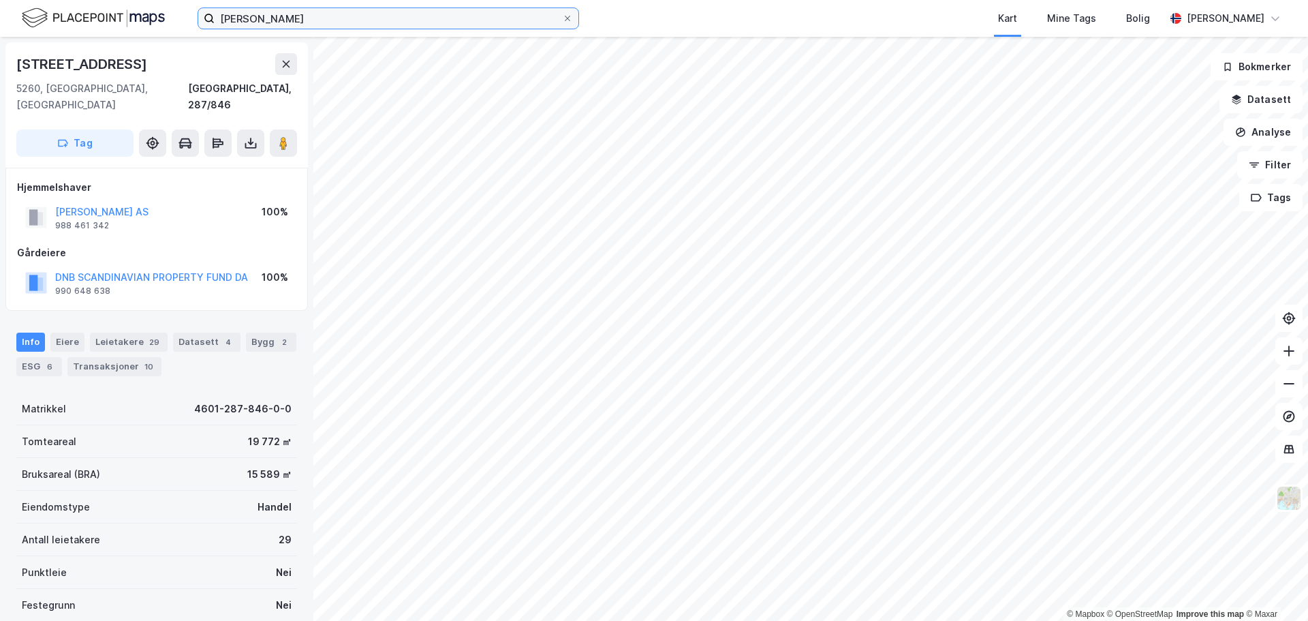
click at [520, 18] on input "[PERSON_NAME]" at bounding box center [388, 18] width 347 height 20
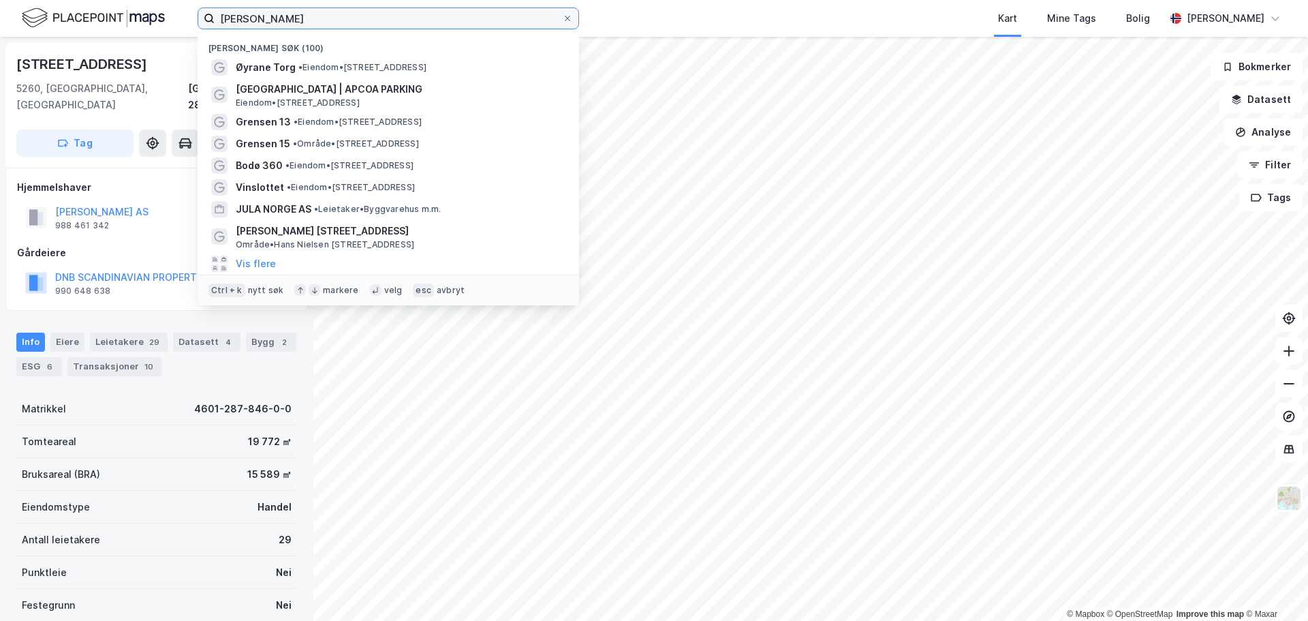
click at [520, 18] on input "[PERSON_NAME]" at bounding box center [388, 18] width 347 height 20
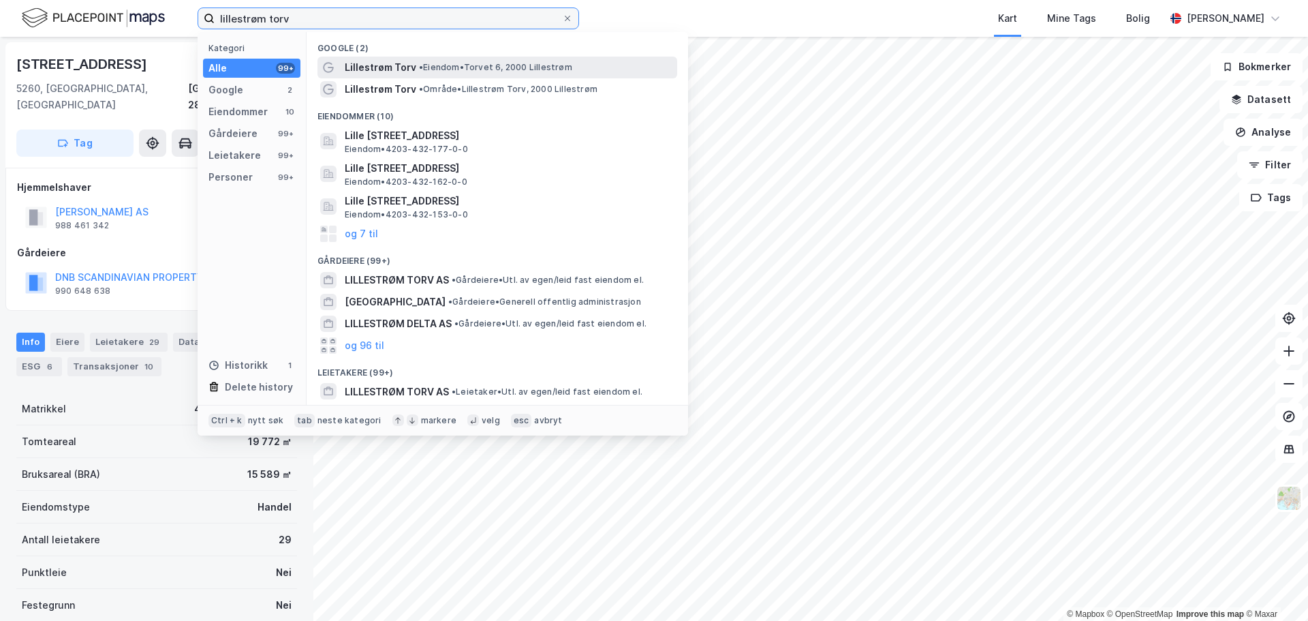
type input "lillestrøm torv"
click at [495, 65] on span "• Eiendom • Torvet 6, 2000 Lillestrøm" at bounding box center [495, 67] width 153 height 11
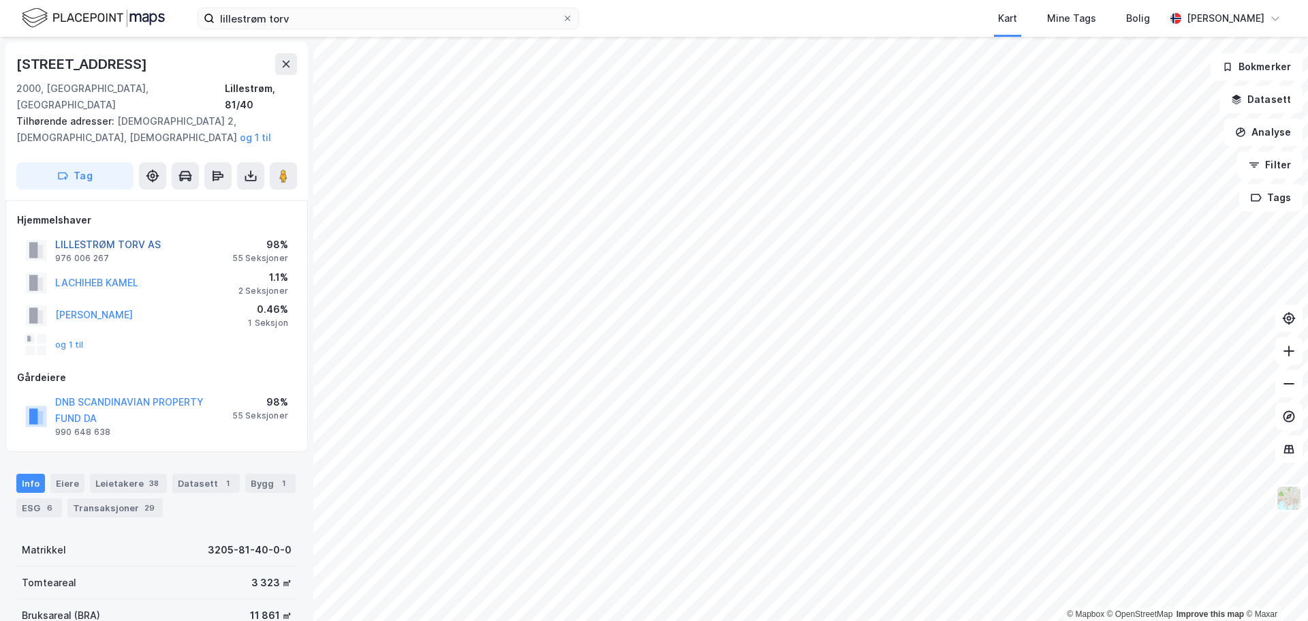
drag, startPoint x: 119, startPoint y: 211, endPoint x: 106, endPoint y: 209, distance: 13.8
click at [0, 0] on button "LILLESTRØM TORV AS" at bounding box center [0, 0] width 0 height 0
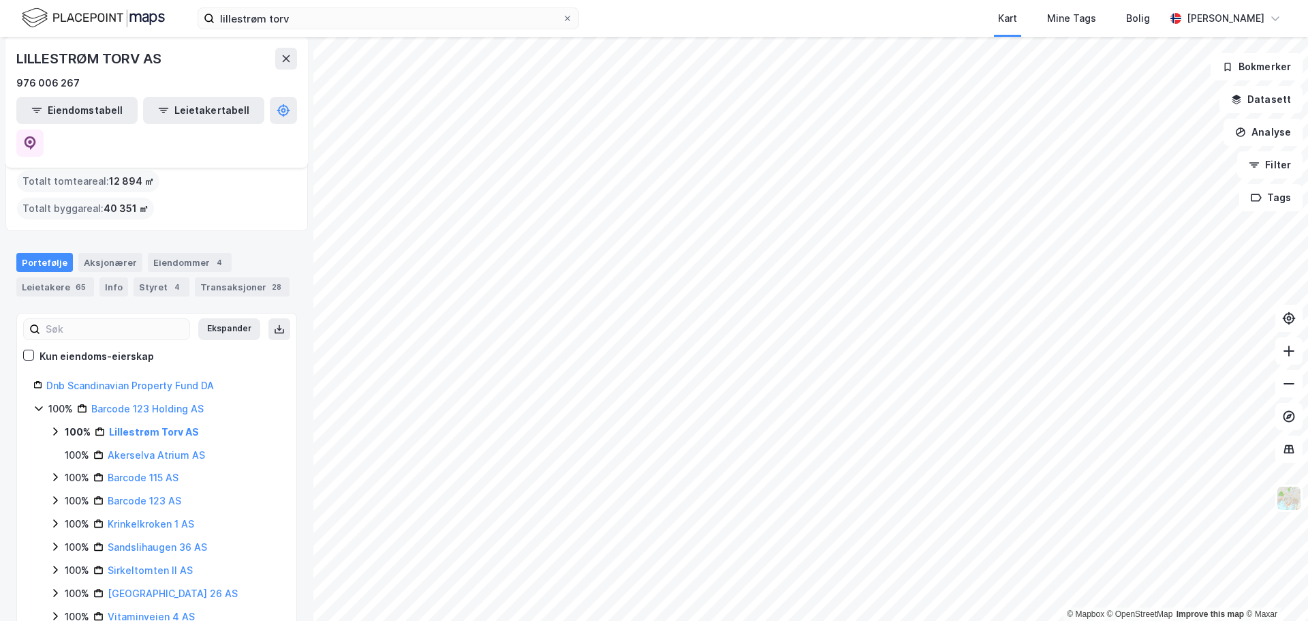
scroll to position [86, 0]
drag, startPoint x: 238, startPoint y: 375, endPoint x: 108, endPoint y: 377, distance: 129.4
click at [108, 423] on div "100% Lillestrøm Torv AS" at bounding box center [172, 431] width 215 height 16
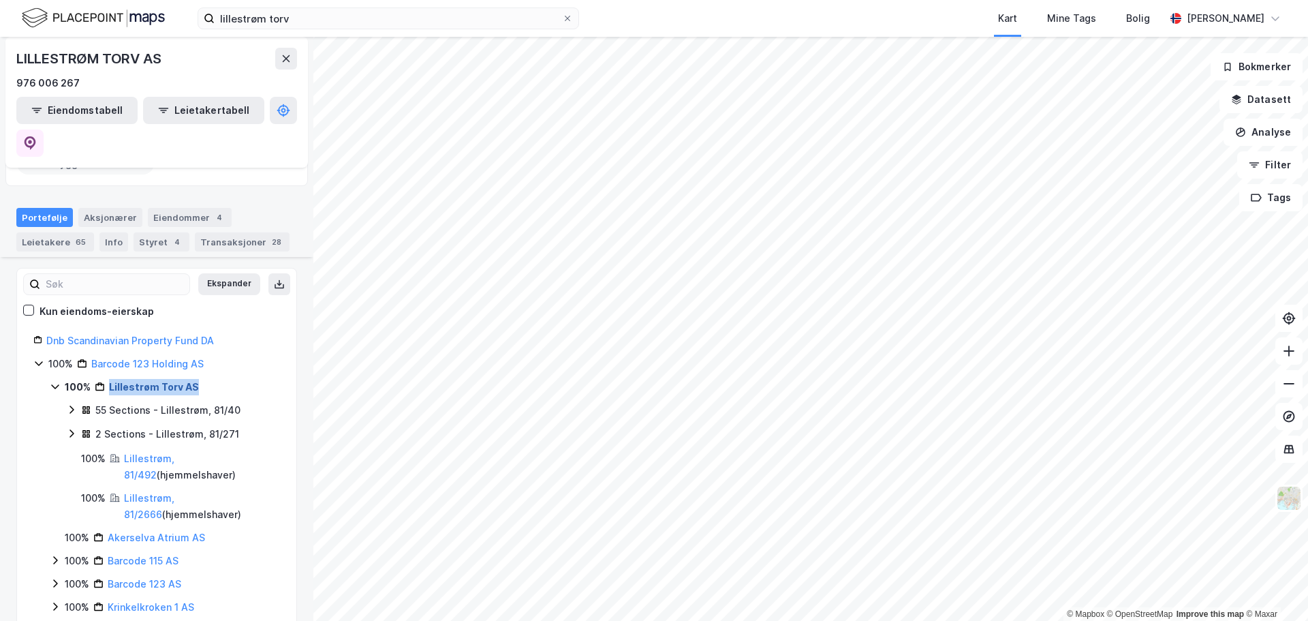
scroll to position [136, 0]
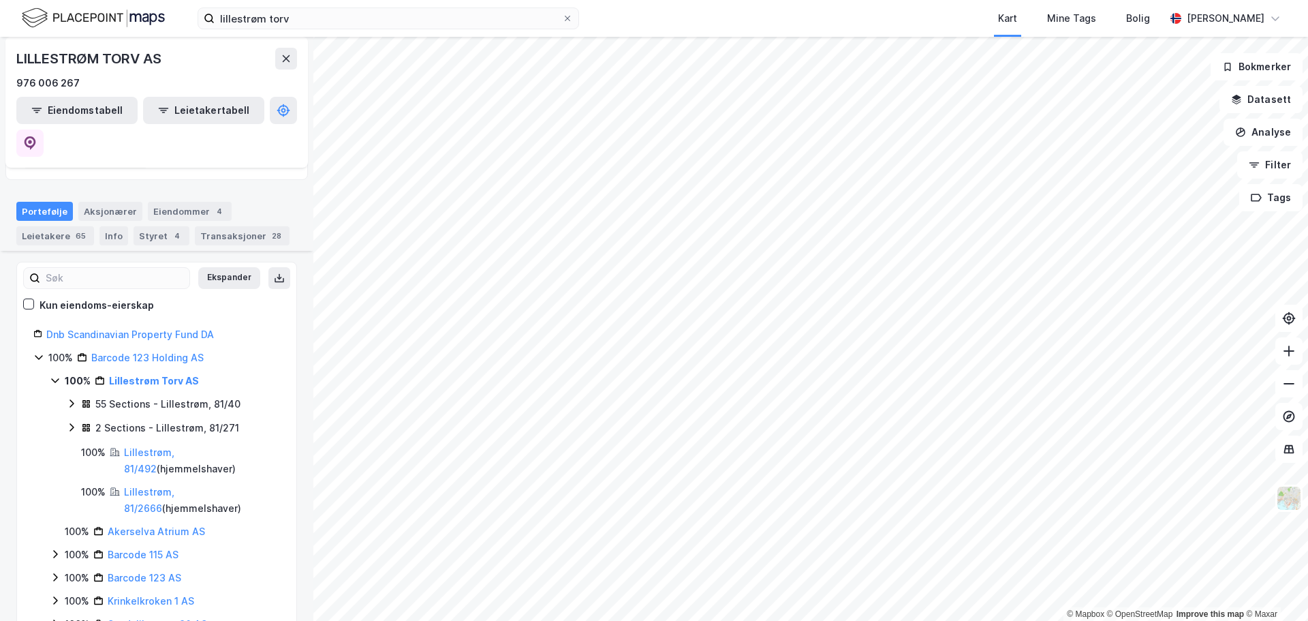
click at [72, 399] on icon at bounding box center [71, 403] width 4 height 8
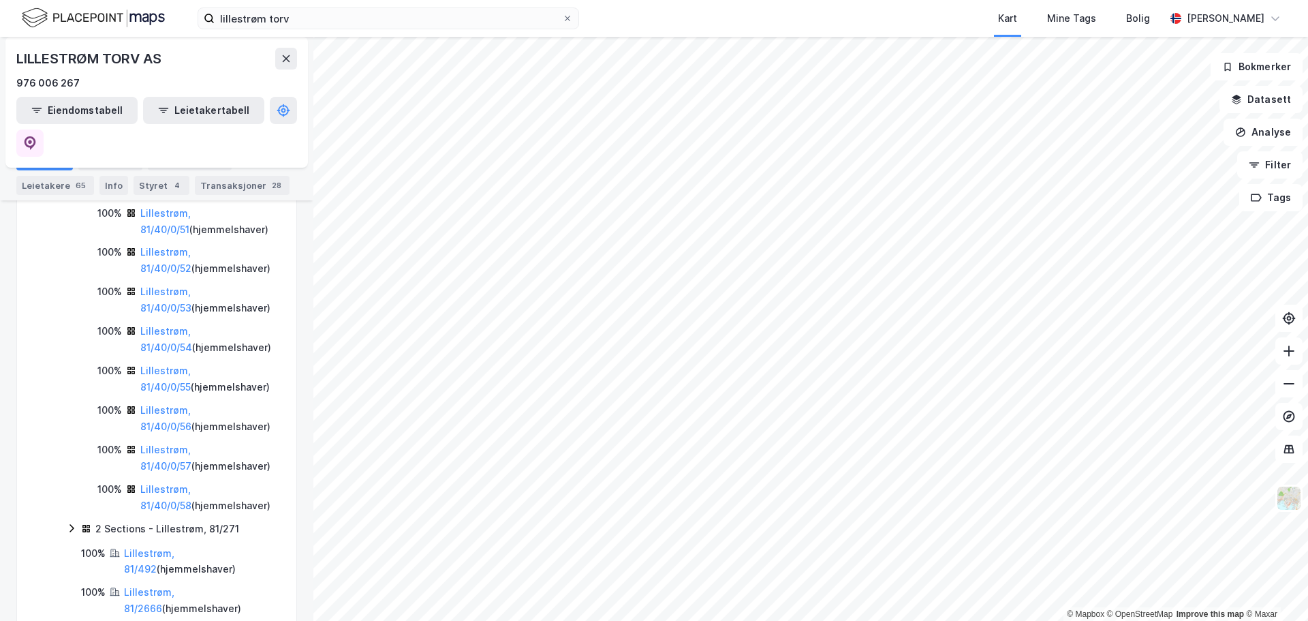
scroll to position [2382, 0]
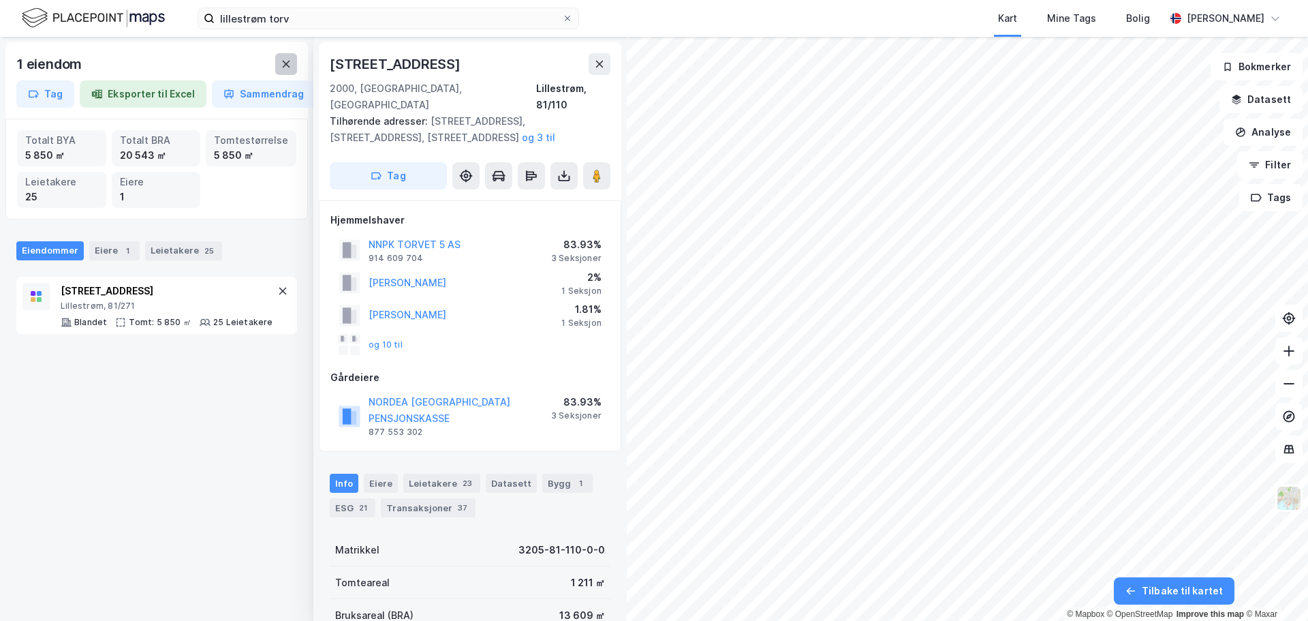
click at [287, 65] on icon at bounding box center [286, 64] width 7 height 7
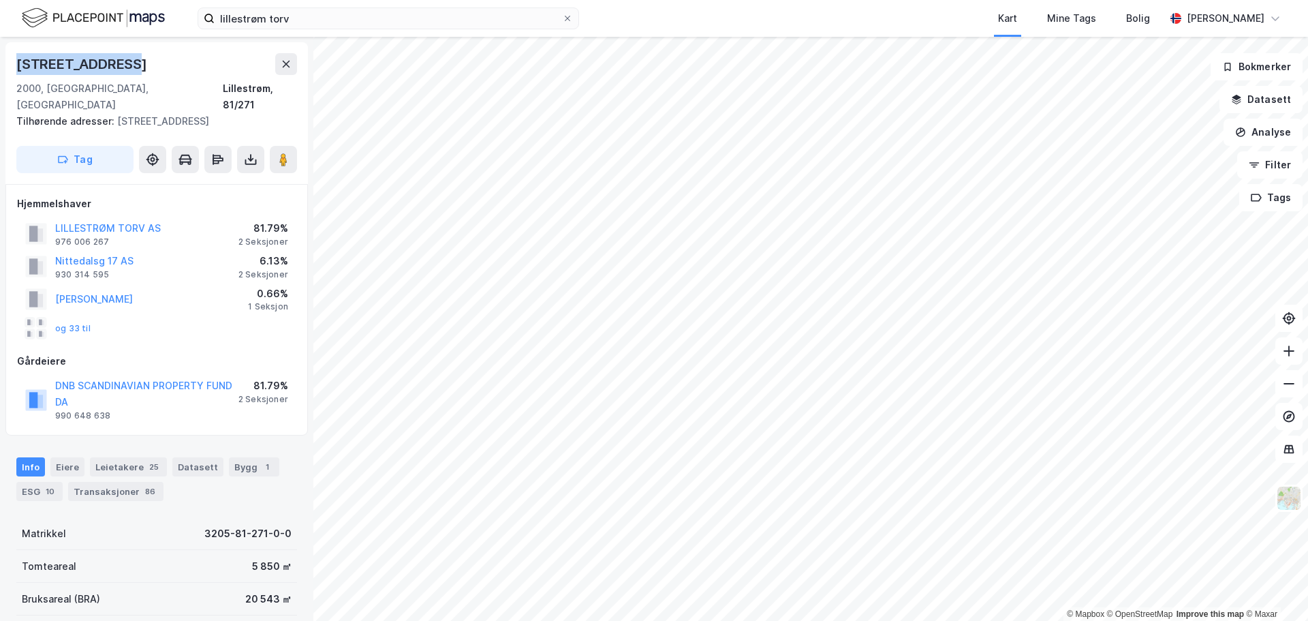
drag, startPoint x: 126, startPoint y: 61, endPoint x: 0, endPoint y: 71, distance: 126.4
click at [0, 71] on div "[STREET_ADDRESS], [GEOGRAPHIC_DATA], 81/271 Tilhørende adresser: [STREET_ADDRES…" at bounding box center [156, 329] width 313 height 584
copy div "[STREET_ADDRESS]"
